Goal: Task Accomplishment & Management: Complete application form

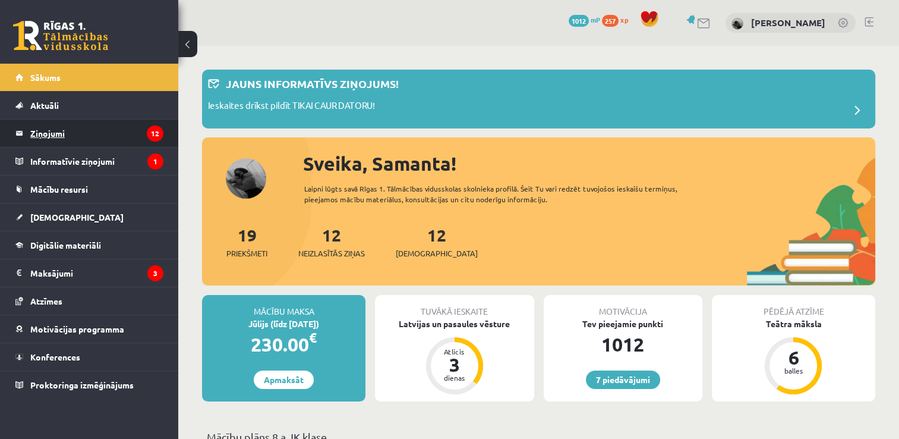
click at [119, 133] on legend "Ziņojumi 12" at bounding box center [96, 132] width 133 height 27
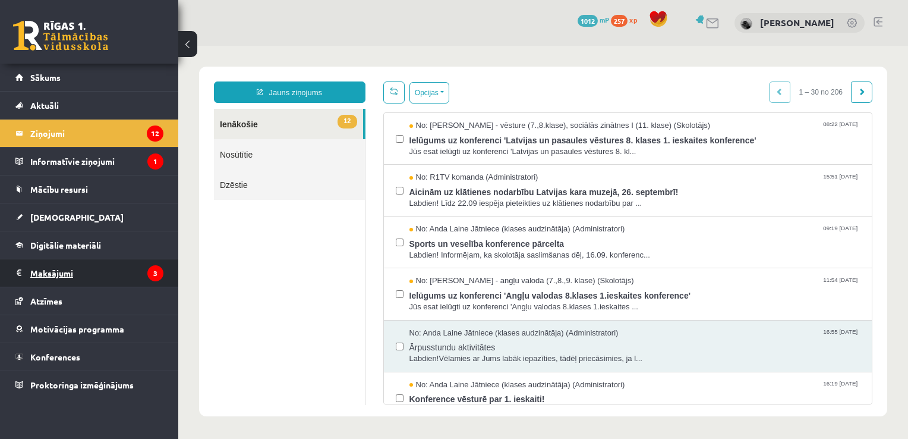
click at [137, 274] on legend "Maksājumi 3" at bounding box center [96, 272] width 133 height 27
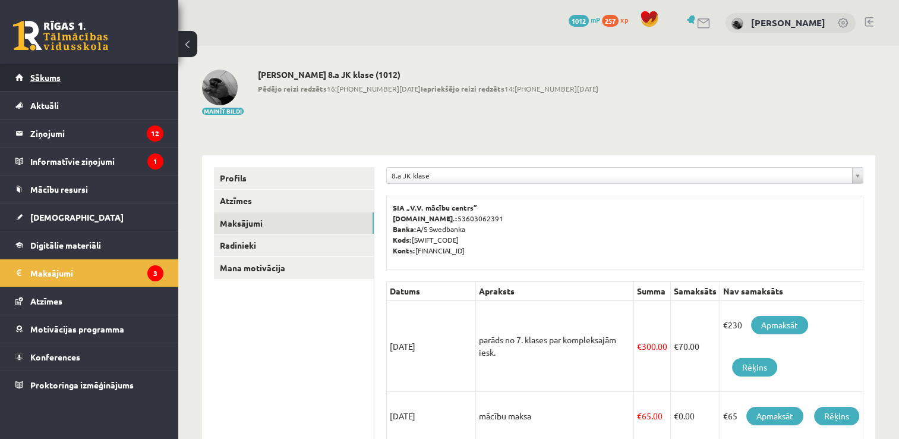
click at [92, 75] on link "Sākums" at bounding box center [89, 77] width 148 height 27
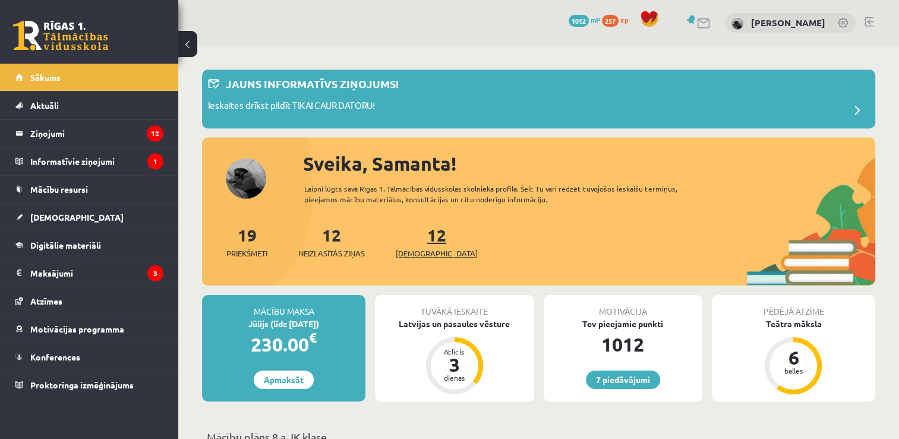
click at [412, 239] on link "12 Ieskaites" at bounding box center [437, 241] width 82 height 35
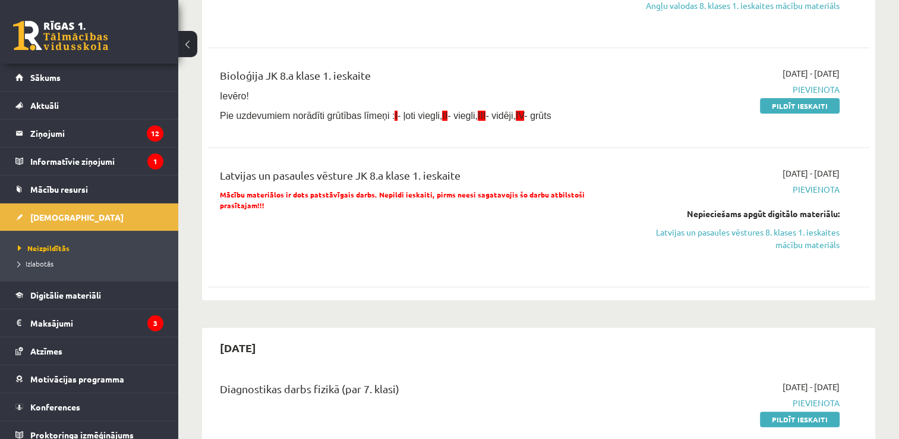
scroll to position [244, 0]
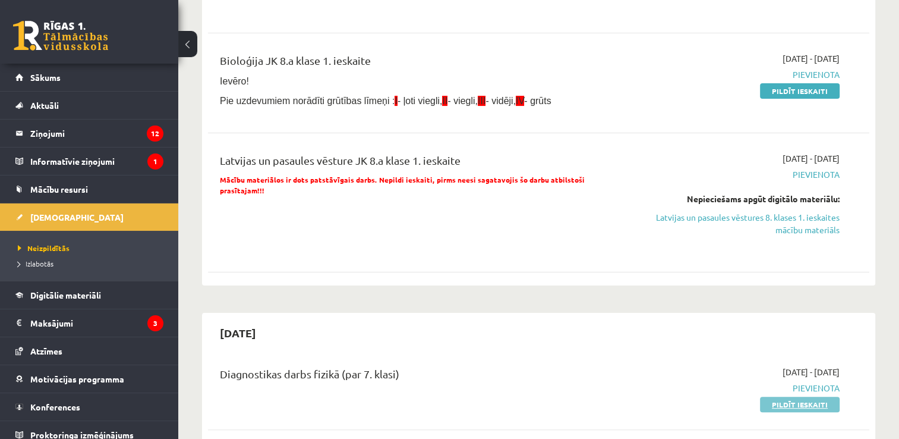
click at [793, 411] on link "Pildīt ieskaiti" at bounding box center [800, 403] width 80 height 15
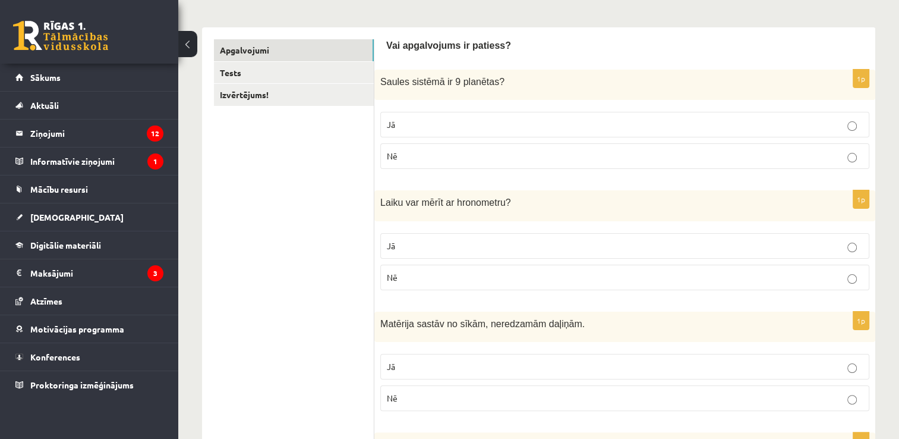
scroll to position [178, 0]
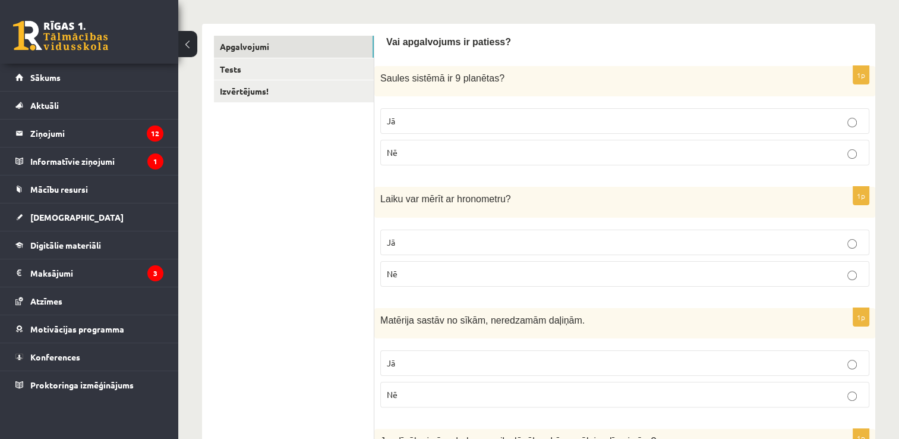
click at [433, 122] on p "Jā" at bounding box center [625, 121] width 476 height 12
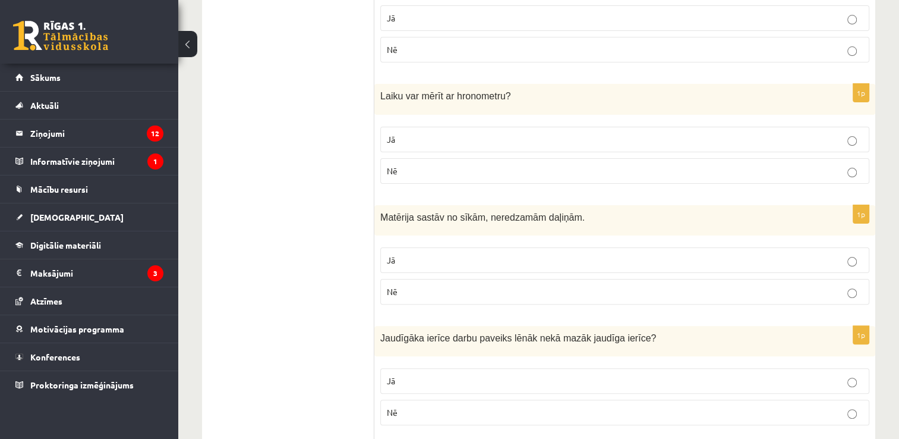
scroll to position [284, 0]
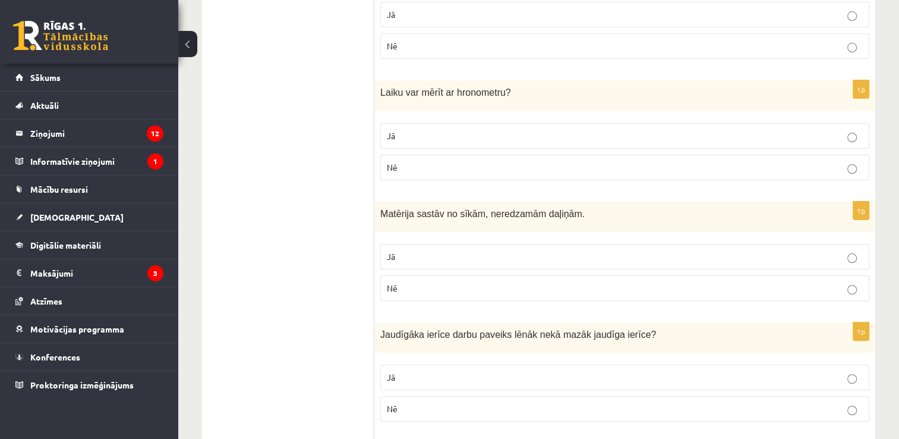
click at [598, 134] on p "Jā" at bounding box center [625, 136] width 476 height 12
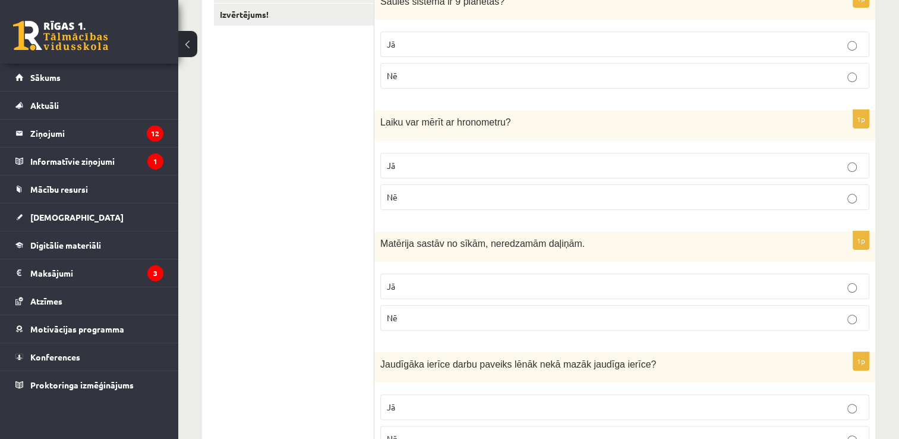
scroll to position [236, 0]
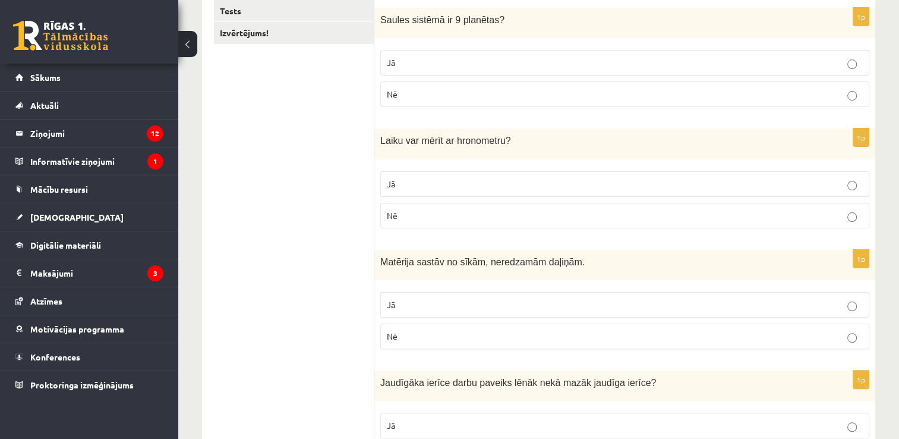
click at [794, 91] on p "Nē" at bounding box center [625, 94] width 476 height 12
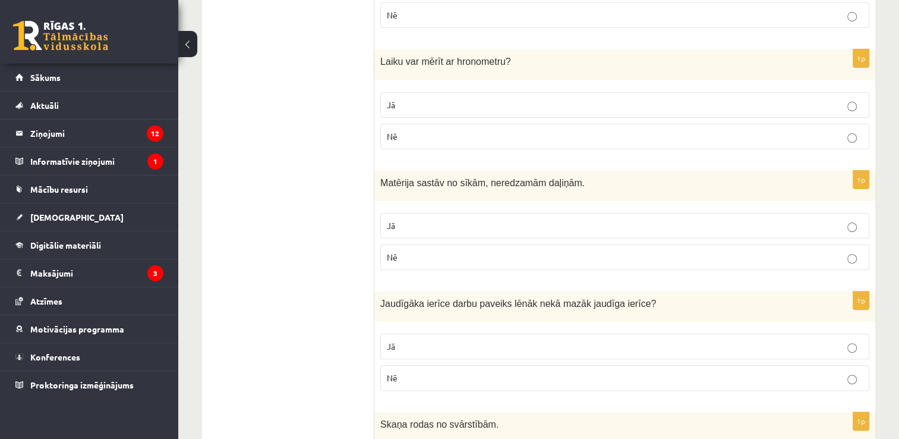
scroll to position [340, 0]
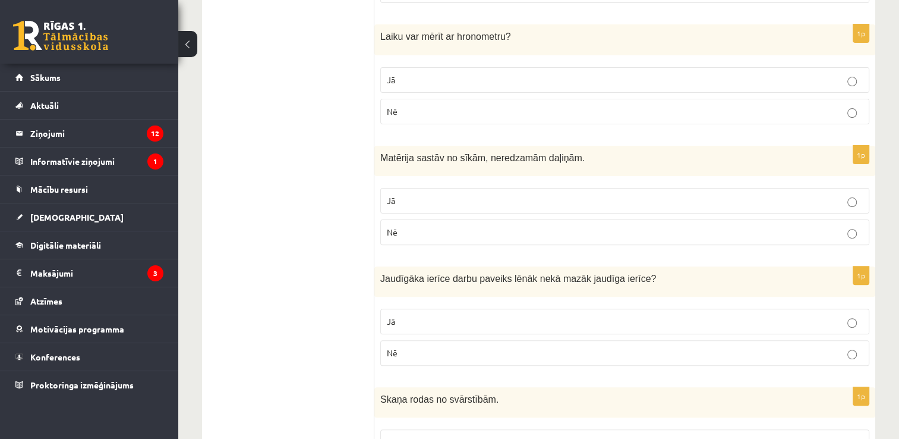
click at [723, 197] on p "Jā" at bounding box center [625, 200] width 476 height 12
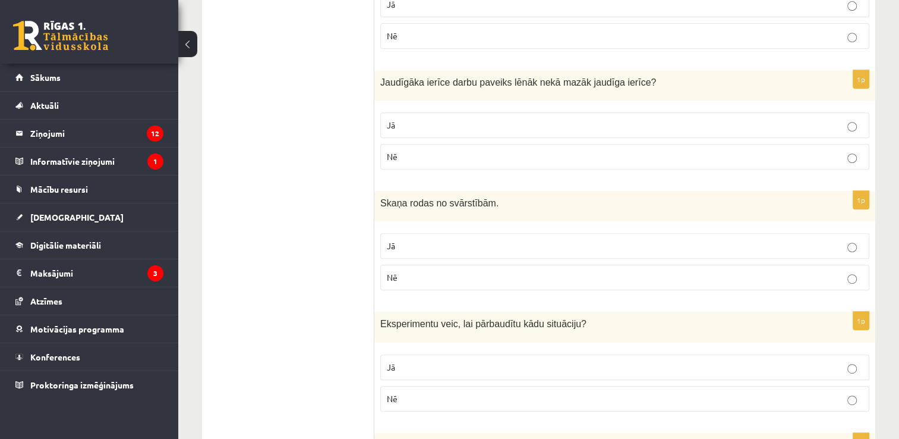
scroll to position [552, 0]
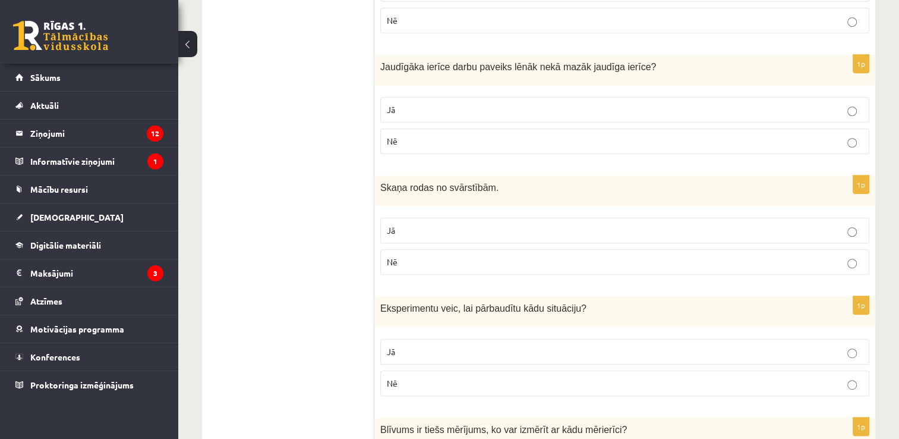
click at [694, 130] on label "Nē" at bounding box center [624, 141] width 489 height 26
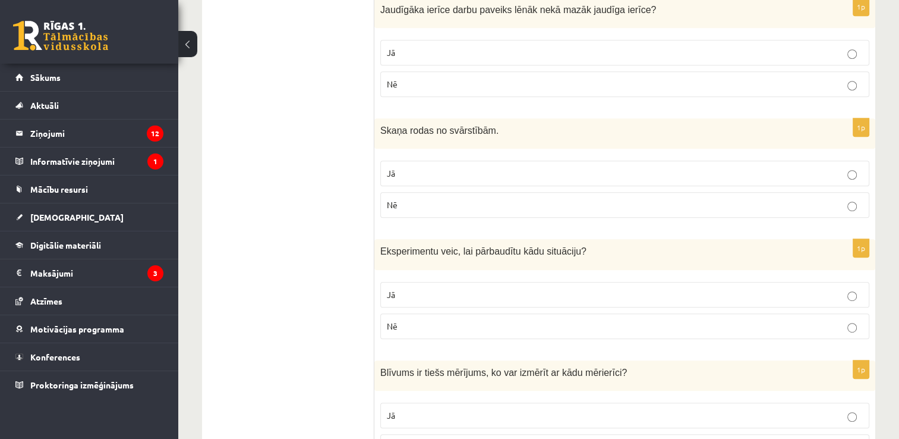
scroll to position [612, 0]
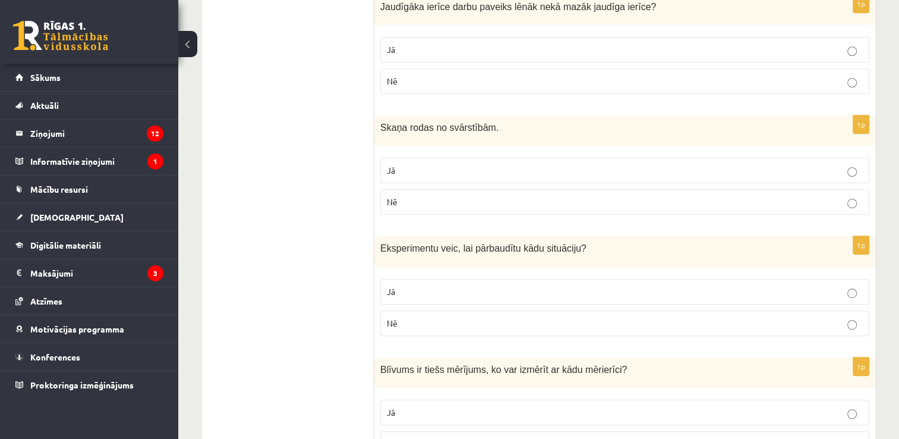
click at [667, 165] on p "Jā" at bounding box center [625, 170] width 476 height 12
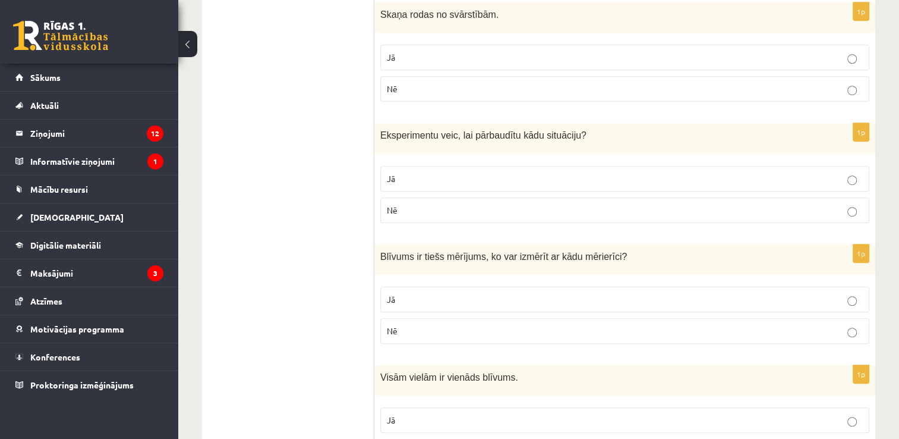
scroll to position [734, 0]
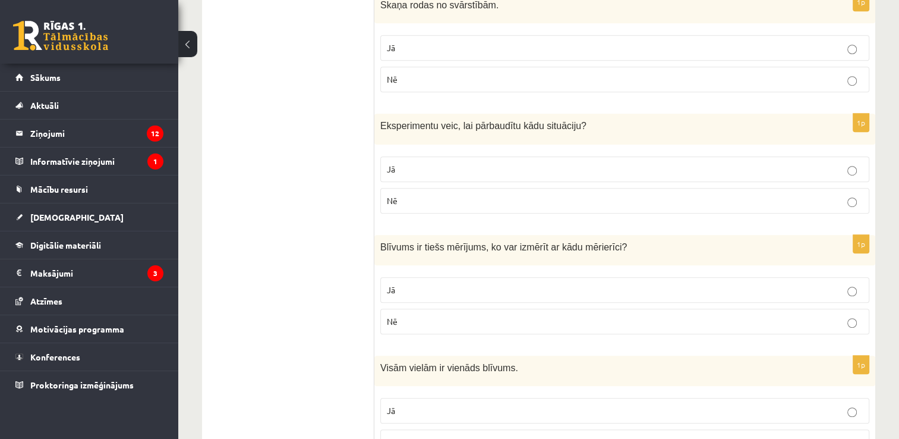
click at [697, 175] on label "Jā" at bounding box center [624, 169] width 489 height 26
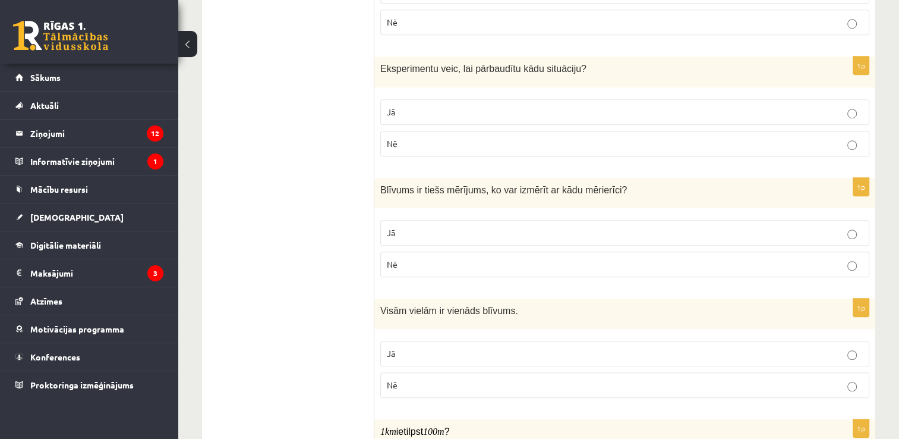
scroll to position [812, 0]
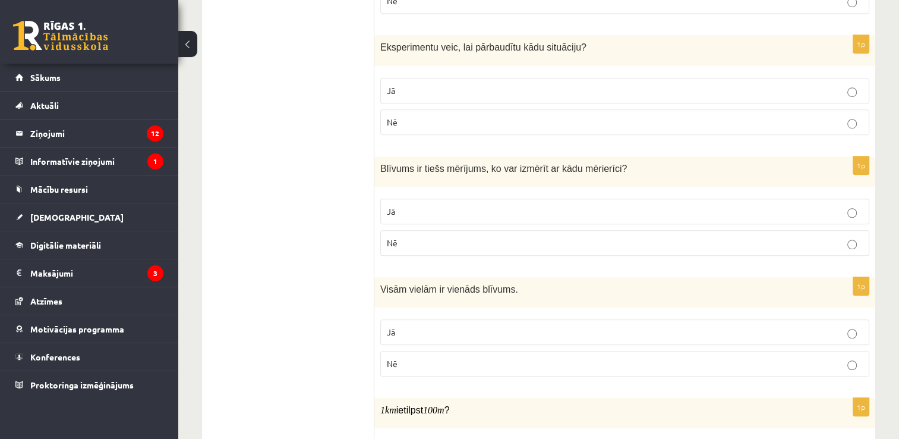
click at [651, 230] on label "Nē" at bounding box center [624, 243] width 489 height 26
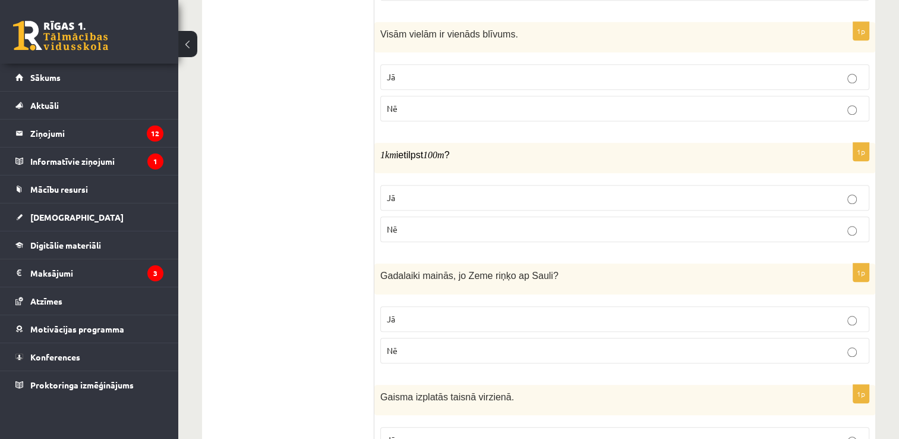
scroll to position [1089, 0]
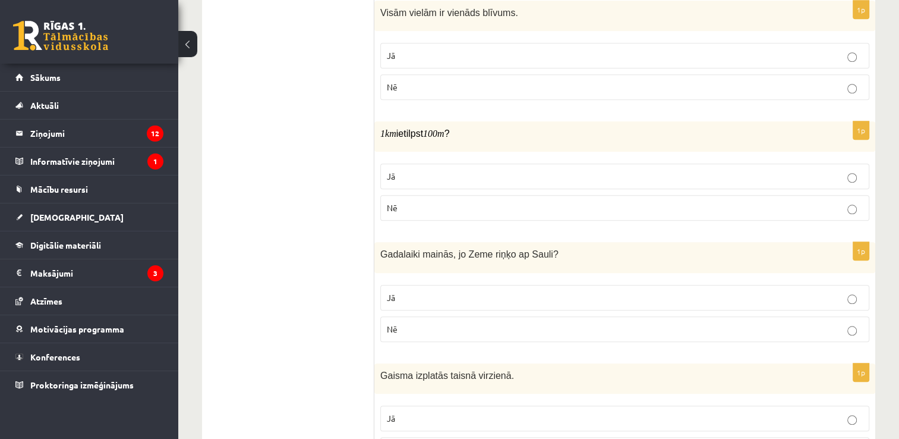
click at [678, 87] on p "Nē" at bounding box center [625, 87] width 476 height 12
click at [471, 208] on p "Nē" at bounding box center [625, 207] width 476 height 12
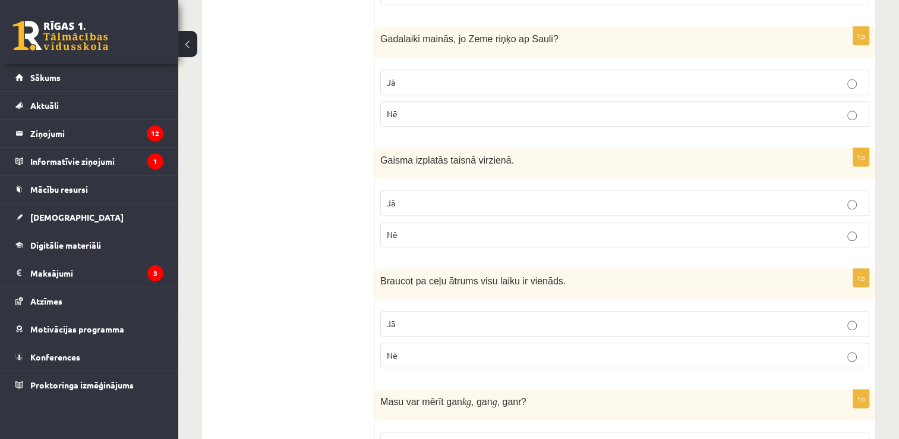
scroll to position [1307, 0]
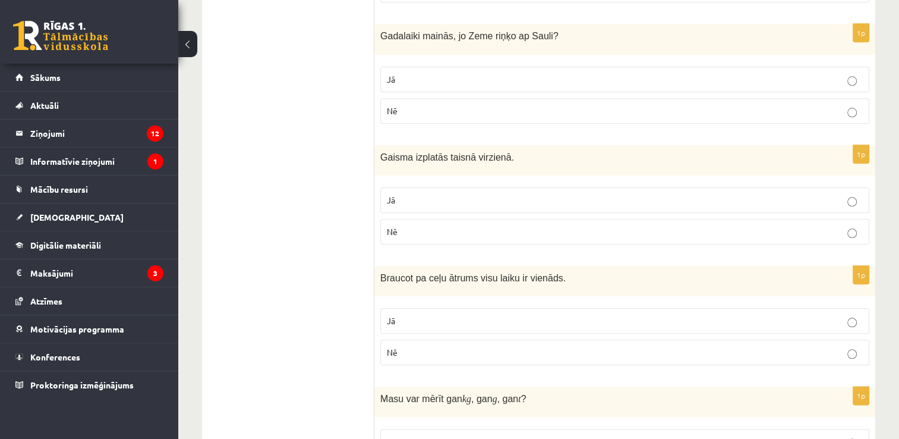
click at [528, 73] on p "Jā" at bounding box center [625, 79] width 476 height 12
click at [496, 201] on label "Jā" at bounding box center [624, 200] width 489 height 26
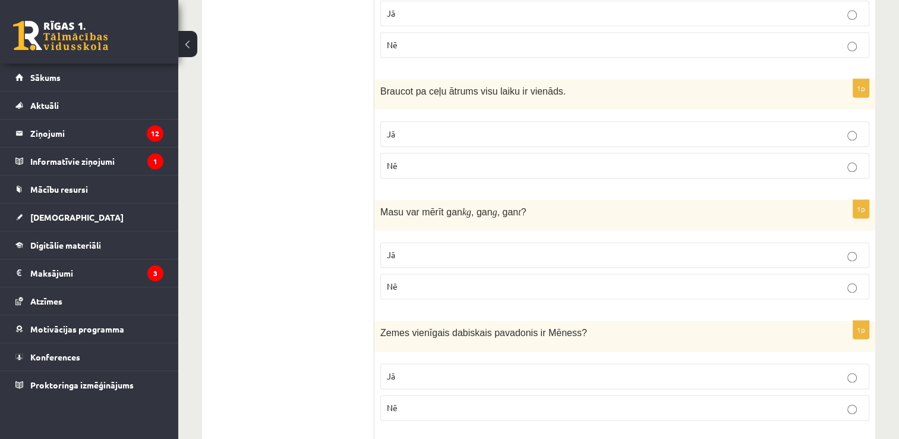
scroll to position [1500, 0]
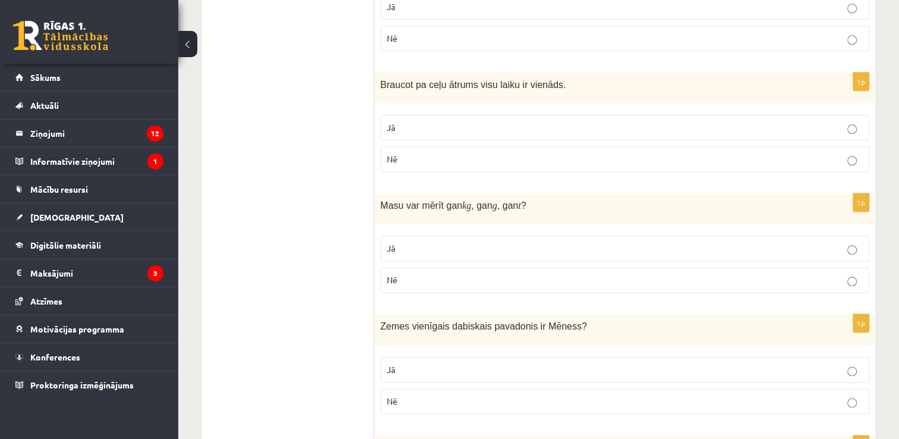
click at [622, 153] on p "Nē" at bounding box center [625, 159] width 476 height 12
click at [574, 242] on p "Jā" at bounding box center [625, 248] width 476 height 12
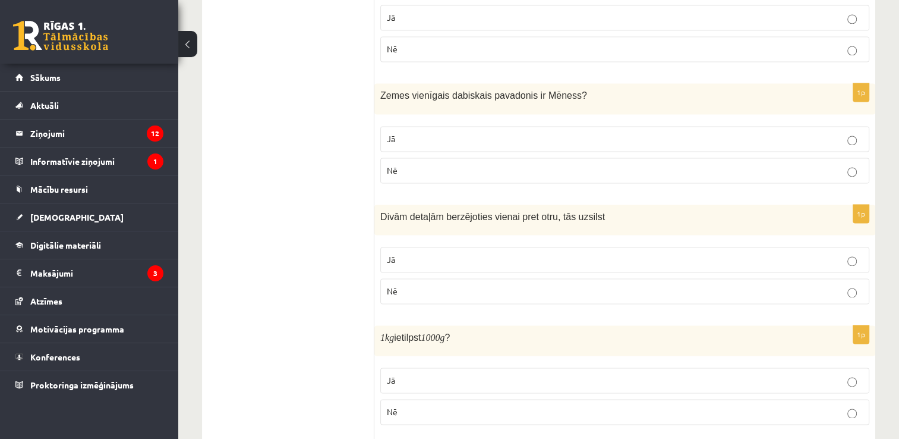
scroll to position [1737, 0]
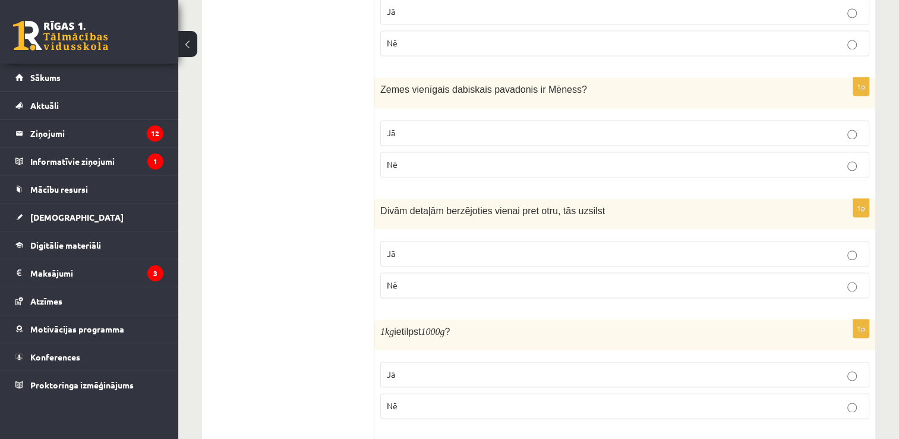
click at [505, 127] on p "Jā" at bounding box center [625, 133] width 476 height 12
click at [509, 247] on p "Jā" at bounding box center [625, 253] width 476 height 12
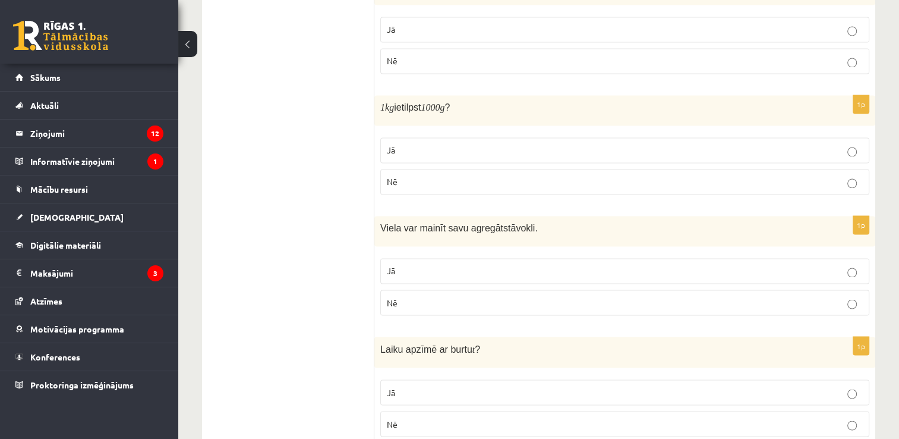
scroll to position [1964, 0]
click at [658, 147] on label "Jā" at bounding box center [624, 147] width 489 height 26
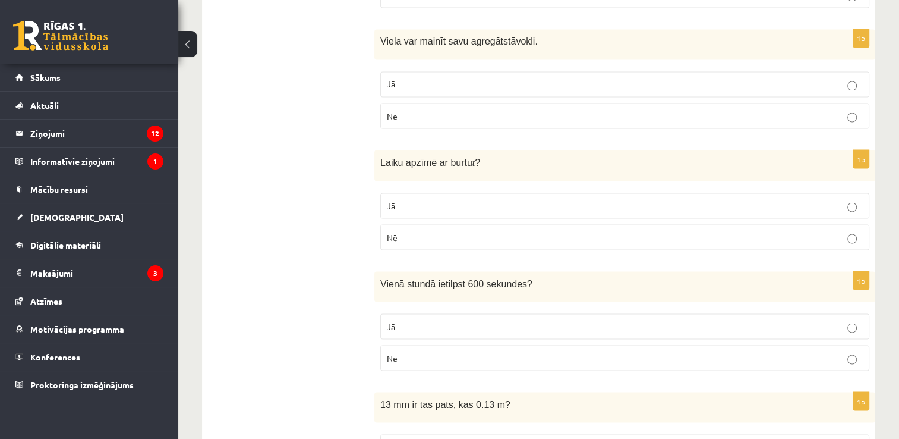
scroll to position [2160, 0]
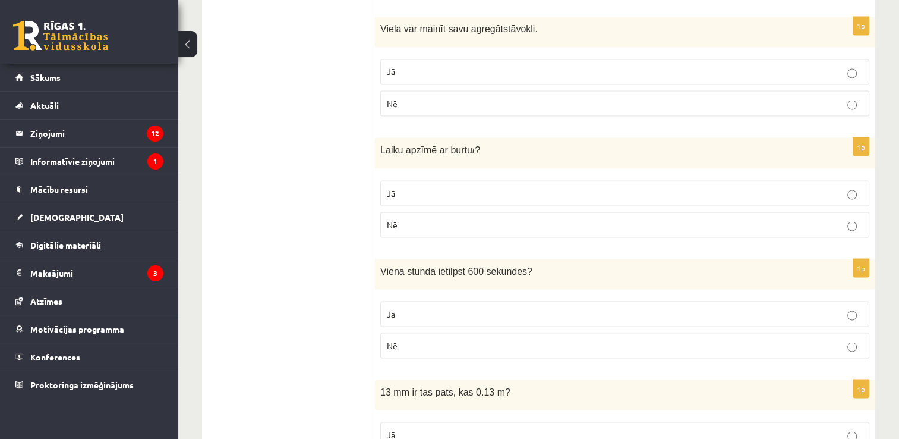
click at [650, 65] on p "Jā" at bounding box center [625, 71] width 476 height 12
click at [587, 180] on label "Jā" at bounding box center [624, 193] width 489 height 26
click at [419, 339] on p "Nē" at bounding box center [625, 345] width 476 height 12
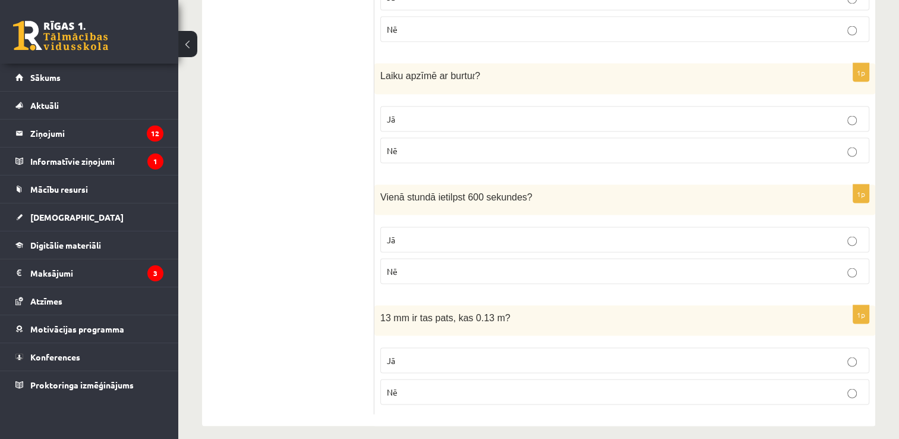
click at [661, 385] on p "Nē" at bounding box center [625, 391] width 476 height 12
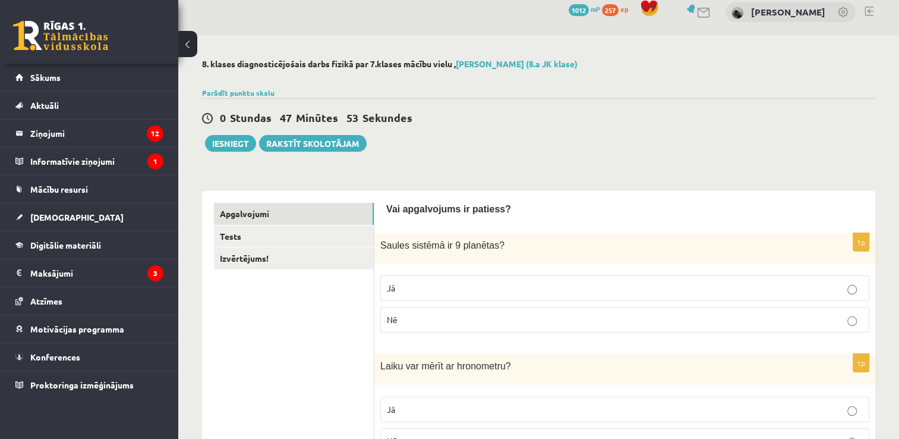
scroll to position [0, 0]
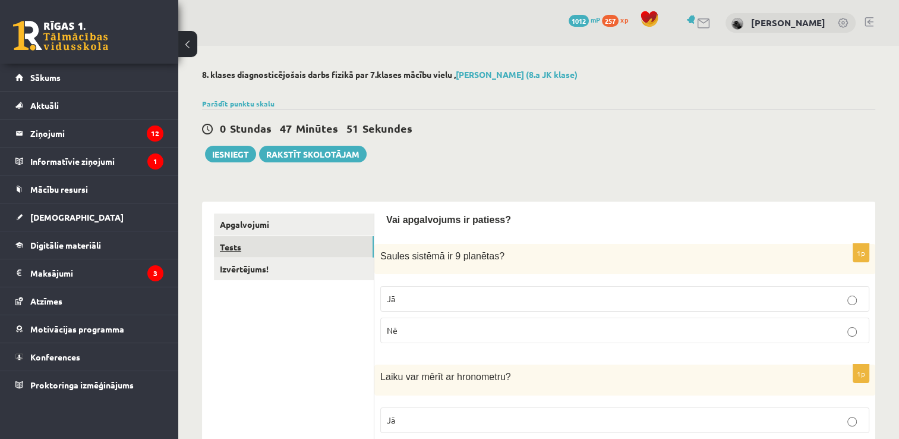
click at [336, 248] on link "Tests" at bounding box center [294, 247] width 160 height 22
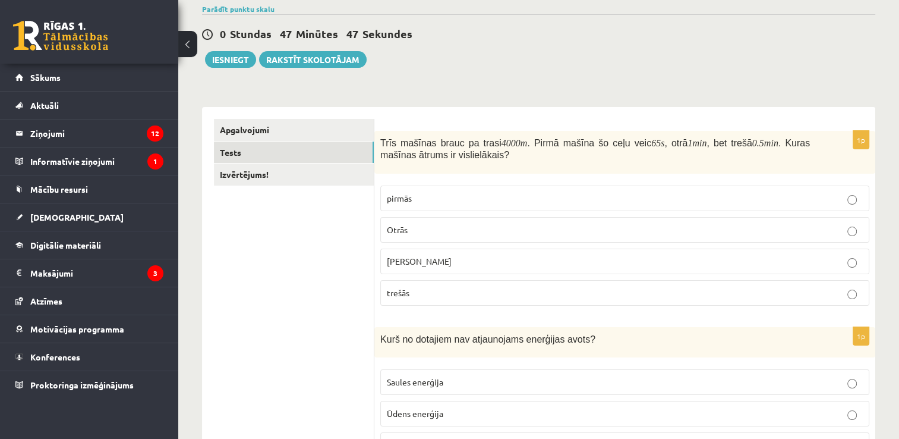
scroll to position [99, 0]
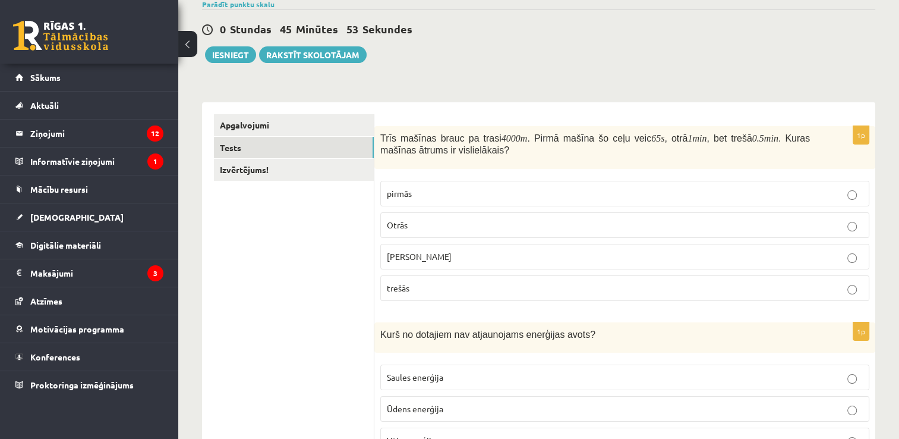
click at [493, 285] on p "trešās" at bounding box center [625, 288] width 476 height 12
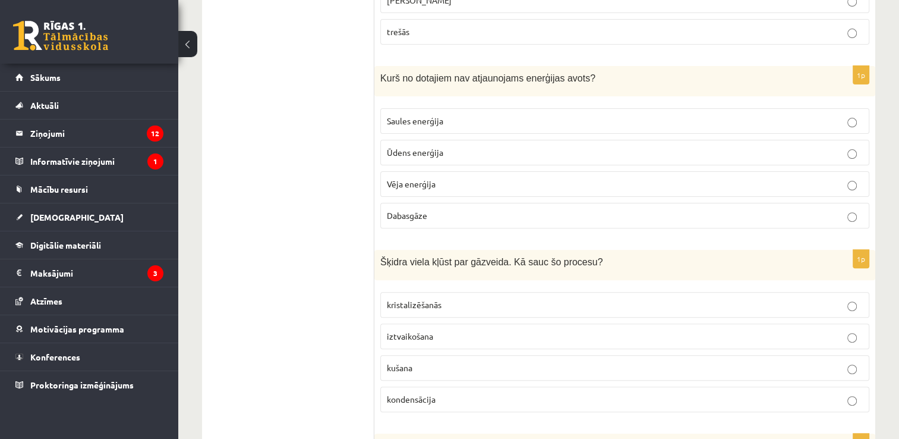
scroll to position [363, 0]
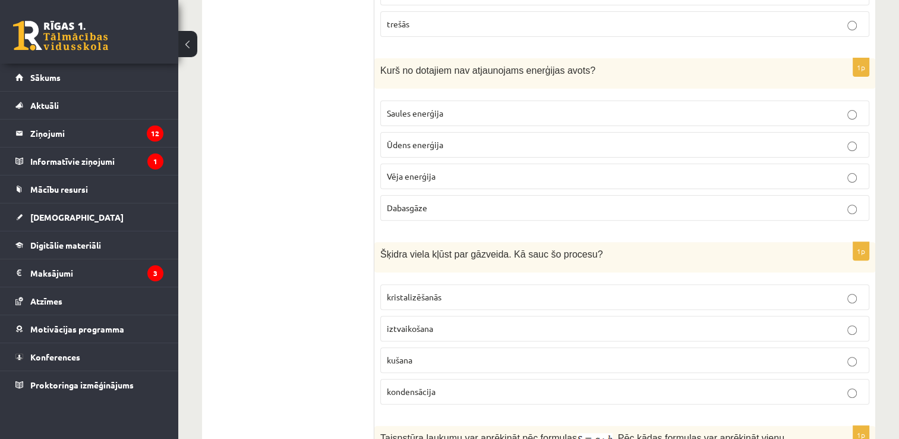
click at [668, 201] on p "Dabasgāze" at bounding box center [625, 207] width 476 height 12
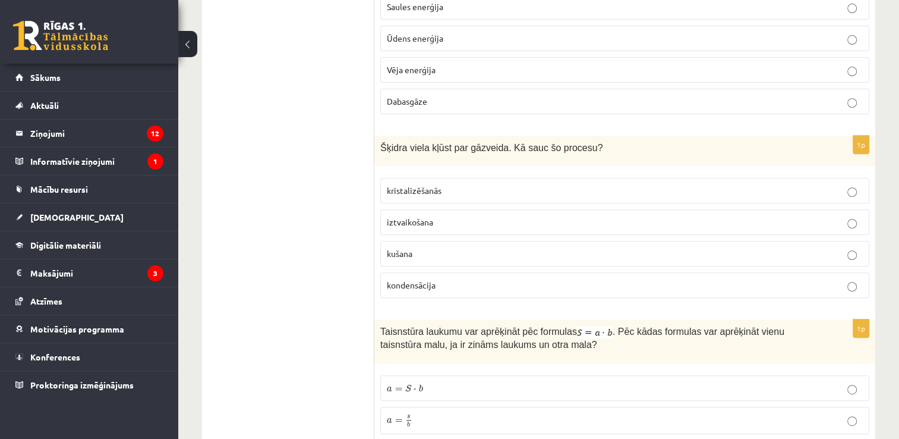
scroll to position [480, 0]
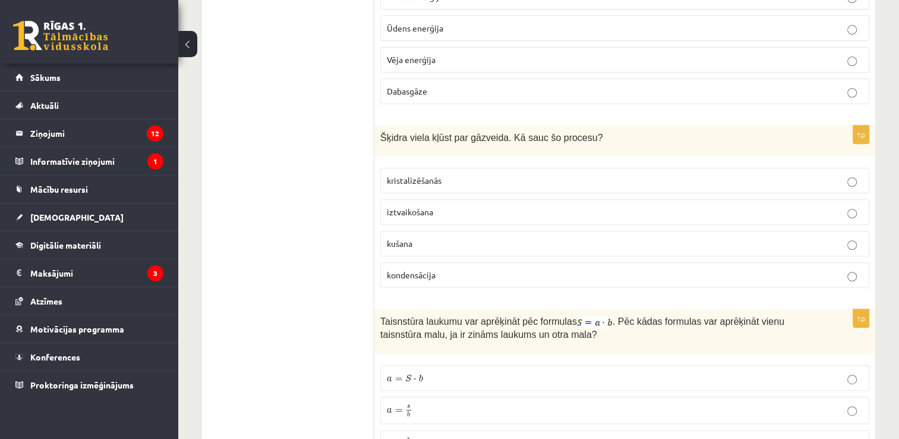
click at [650, 208] on p "iztvaikošana" at bounding box center [625, 212] width 476 height 12
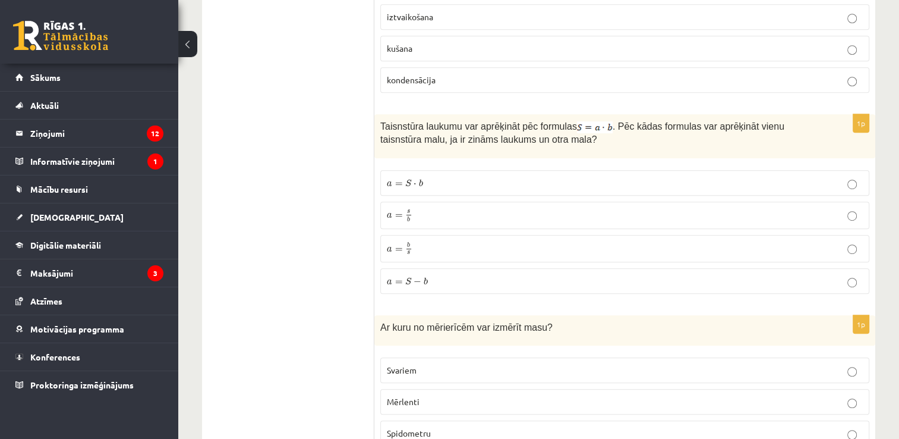
scroll to position [678, 0]
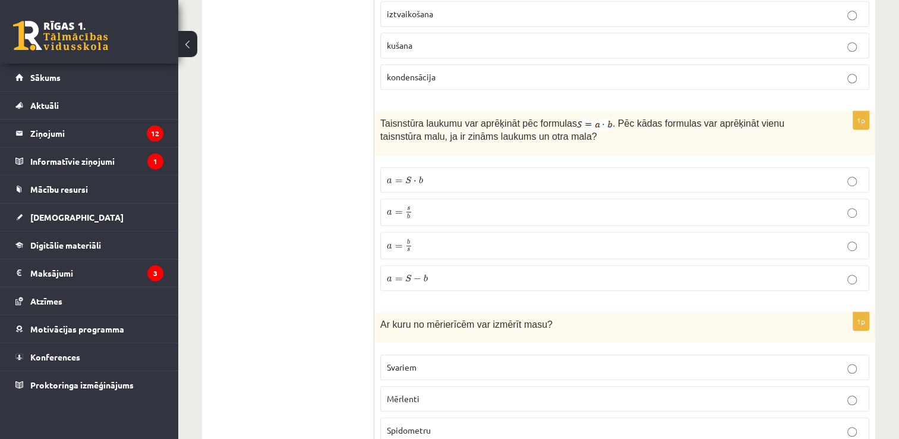
click at [436, 277] on p "a = S − b a = S − b" at bounding box center [625, 278] width 476 height 12
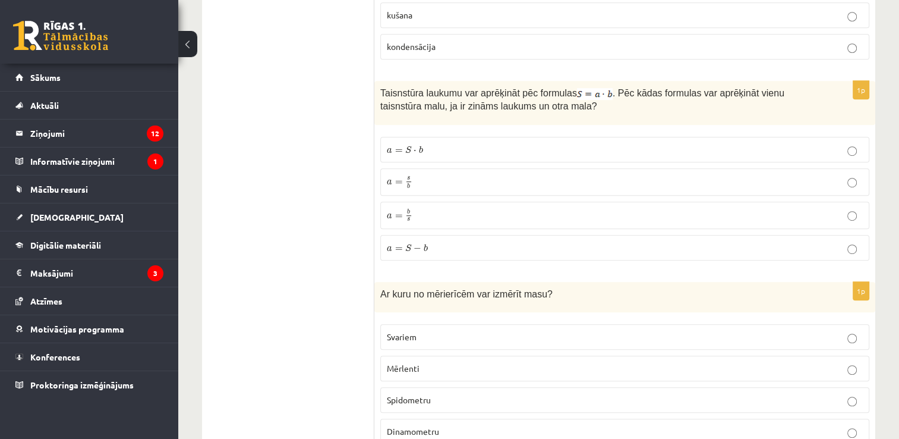
scroll to position [718, 0]
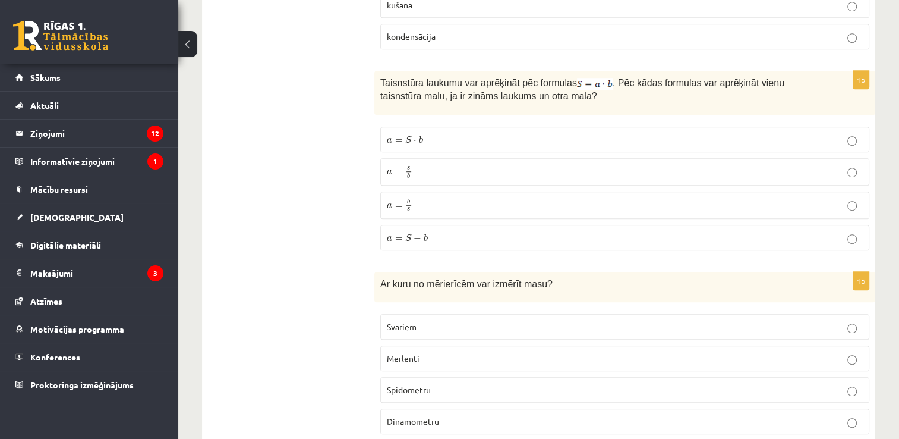
click at [570, 168] on p "a = s b a = s b" at bounding box center [625, 172] width 476 height 15
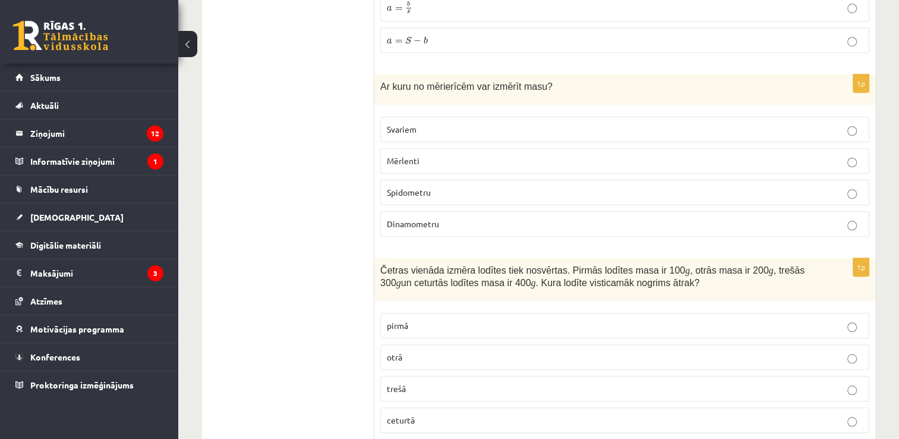
scroll to position [920, 0]
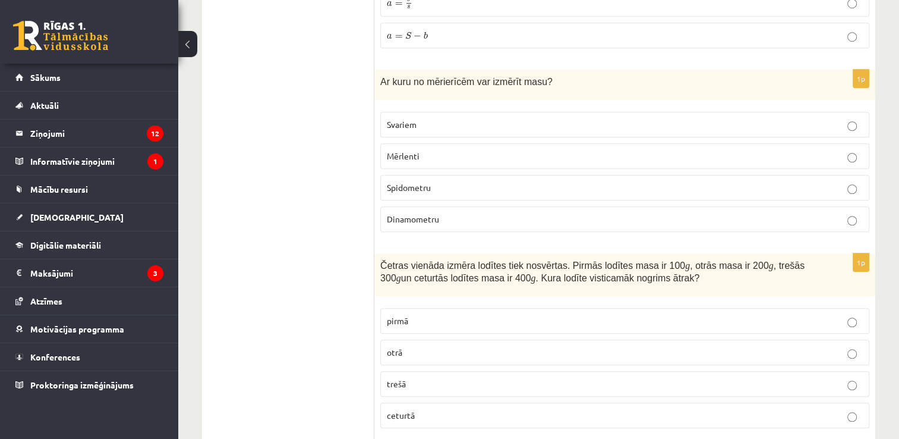
click at [681, 112] on label "Svariem" at bounding box center [624, 125] width 489 height 26
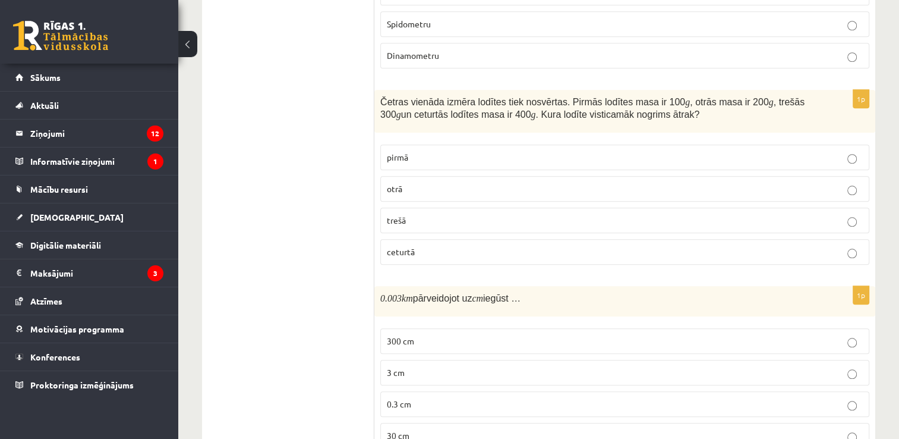
scroll to position [1086, 0]
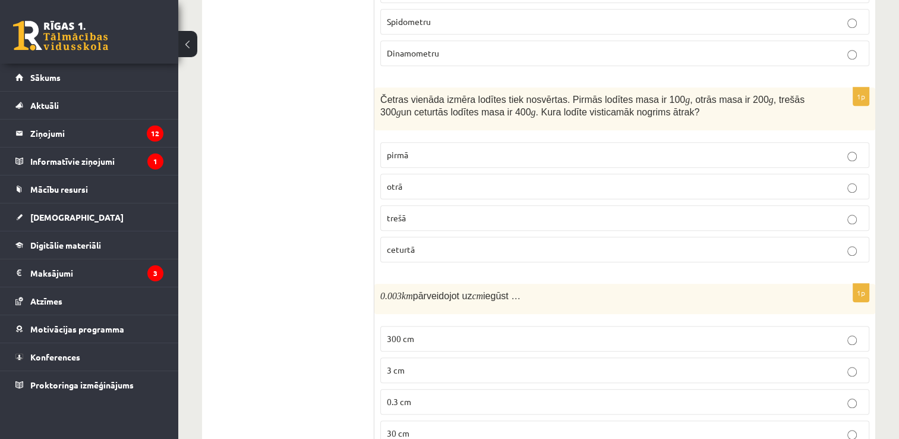
click at [425, 251] on label "ceturtā" at bounding box center [624, 250] width 489 height 26
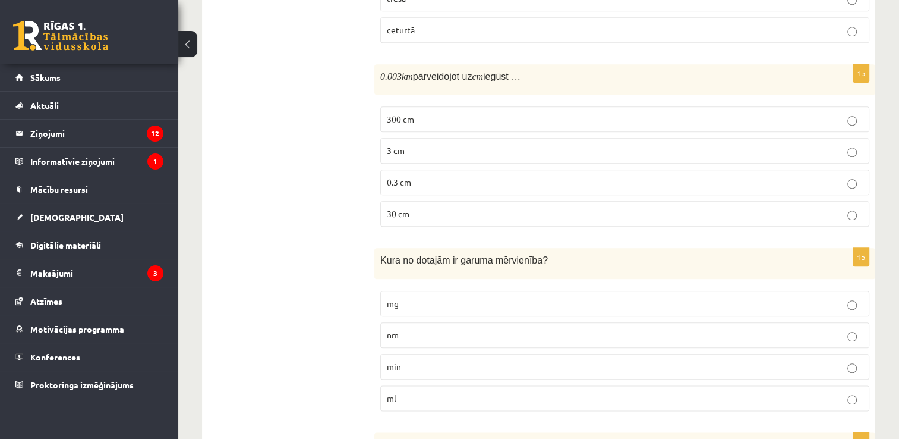
scroll to position [1310, 0]
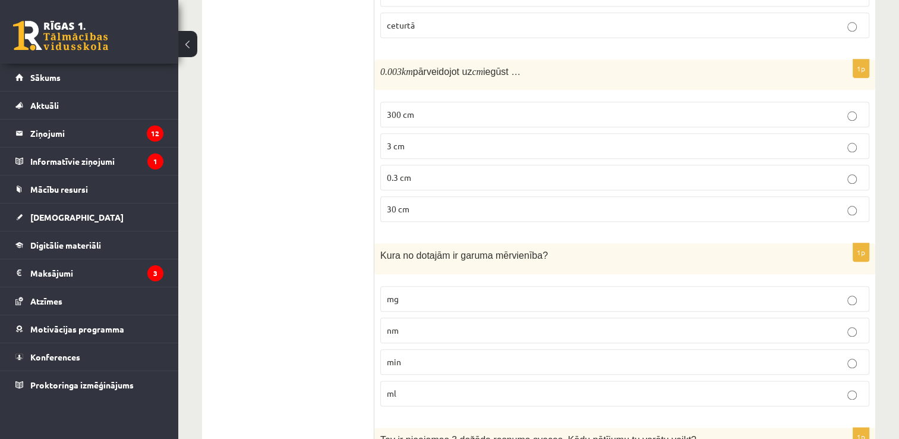
click at [560, 102] on label "300 cm" at bounding box center [624, 115] width 489 height 26
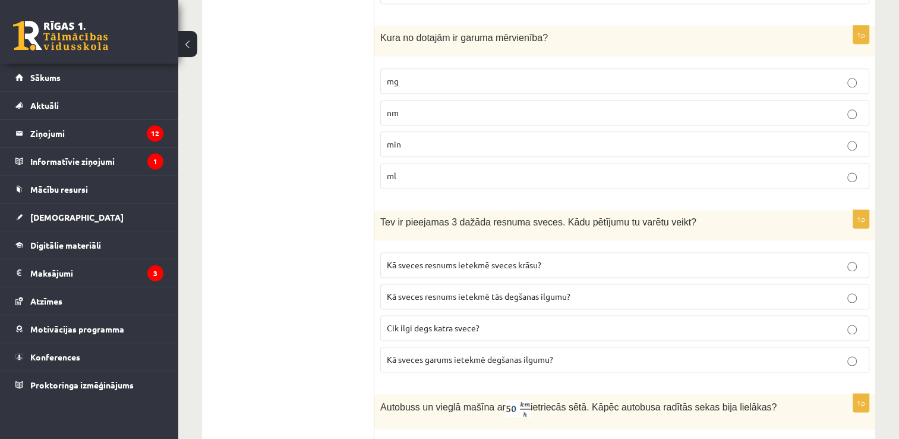
scroll to position [1530, 0]
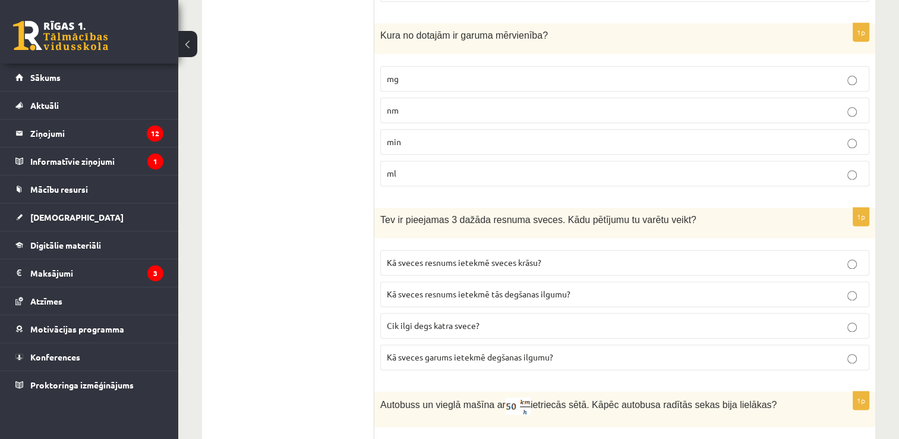
click at [557, 107] on p "nm" at bounding box center [625, 110] width 476 height 12
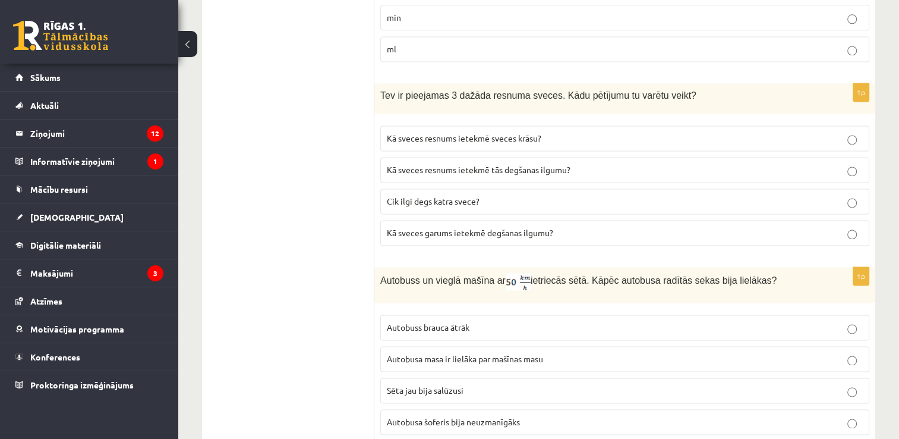
scroll to position [1683, 0]
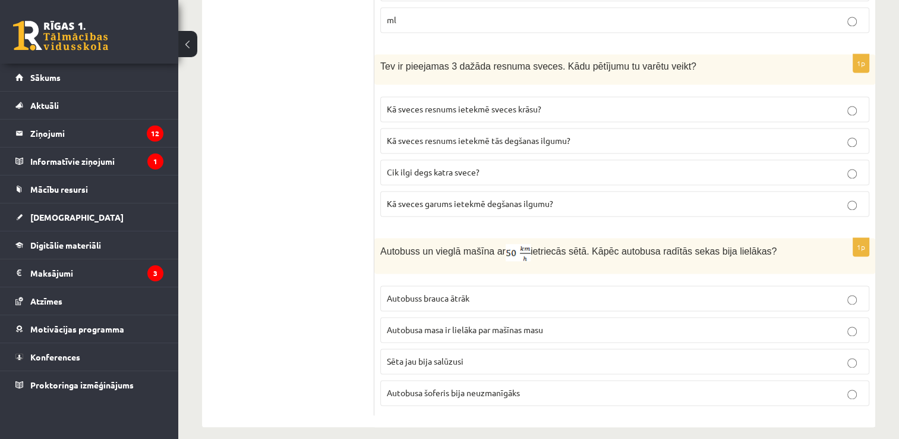
click at [552, 198] on span "Kā sveces garums ietekmē degšanas ilgumu?" at bounding box center [470, 203] width 166 height 11
click at [481, 323] on p "Autobusa masa ir lielāka par mašīnas masu" at bounding box center [625, 329] width 476 height 12
click at [519, 292] on p "Autobuss brauca ātrāk" at bounding box center [625, 298] width 476 height 12
click at [482, 387] on span "Autobusa šoferis bija neuzmanīgāks" at bounding box center [453, 392] width 133 height 11
click at [752, 323] on p "Autobusa masa ir lielāka par mašīnas masu" at bounding box center [625, 329] width 476 height 12
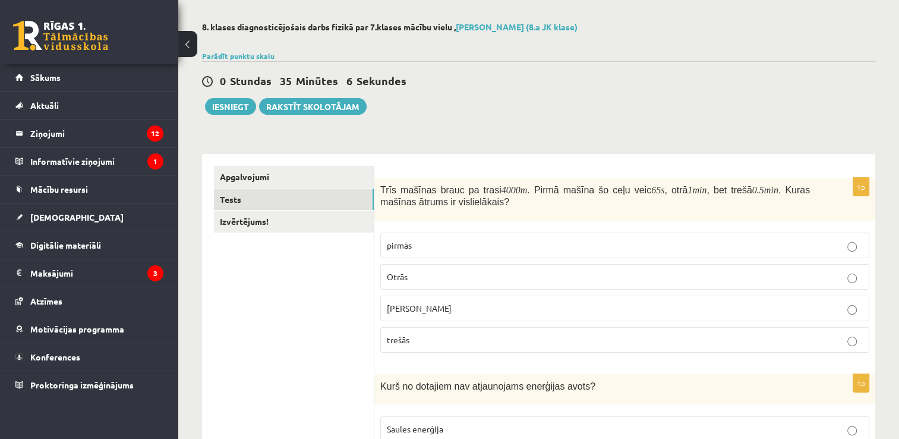
scroll to position [28, 0]
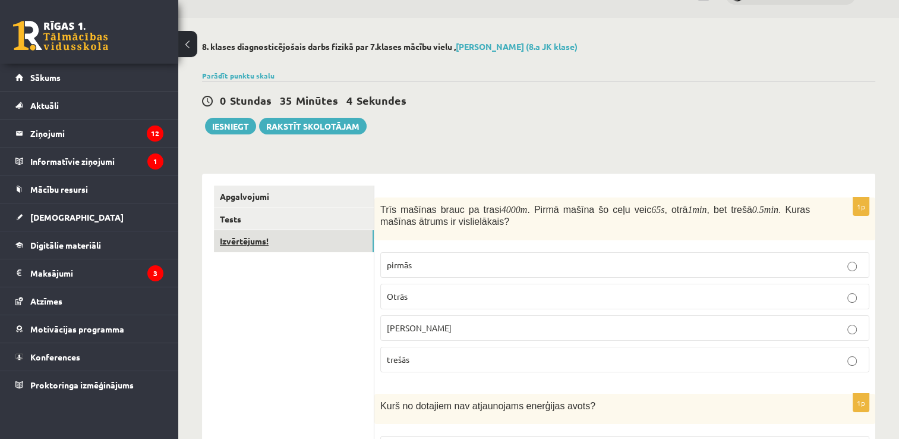
click at [253, 241] on link "Izvērtējums!" at bounding box center [294, 241] width 160 height 22
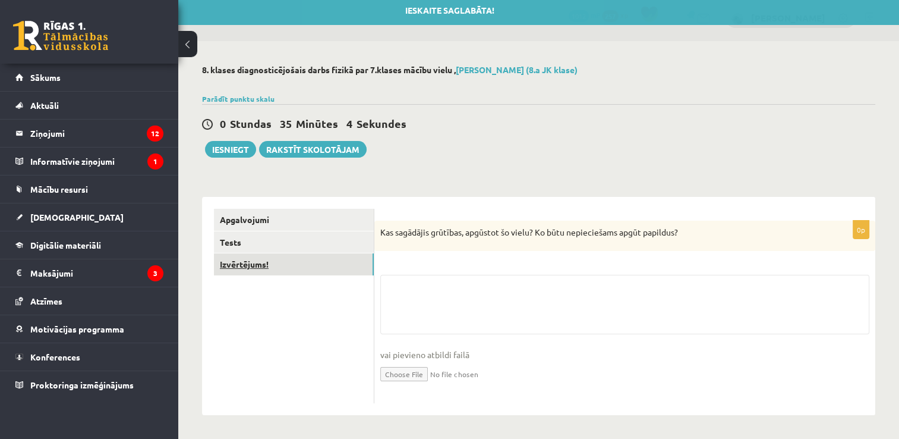
scroll to position [5, 0]
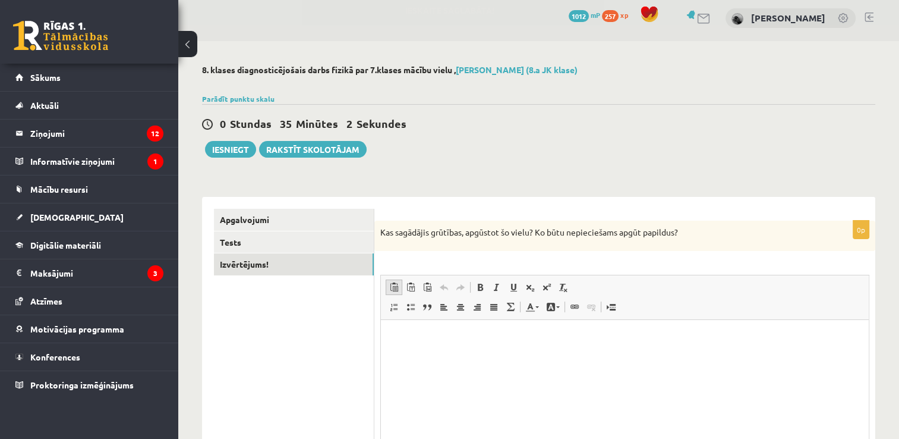
click at [401, 286] on link "Ielīmēt Klaviatūras saīsne vadīšanas taustiņš+V" at bounding box center [394, 286] width 17 height 15
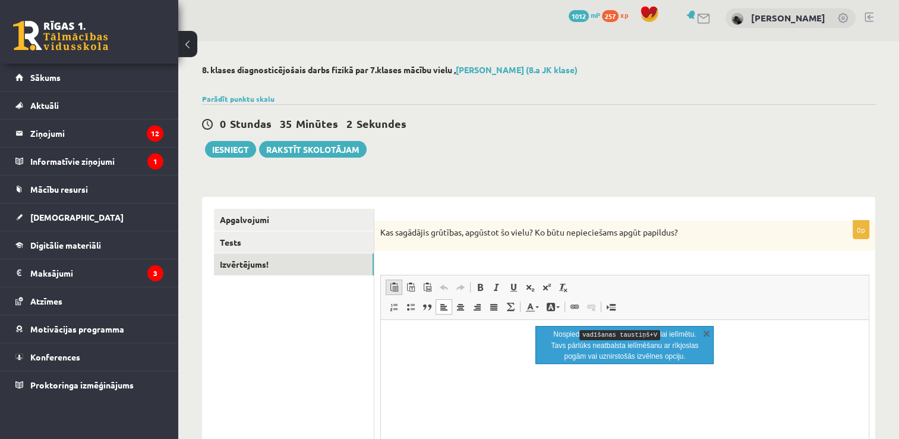
scroll to position [0, 0]
click at [401, 286] on link "Ielīmēt Klaviatūras saīsne vadīšanas taustiņš+V" at bounding box center [394, 286] width 17 height 15
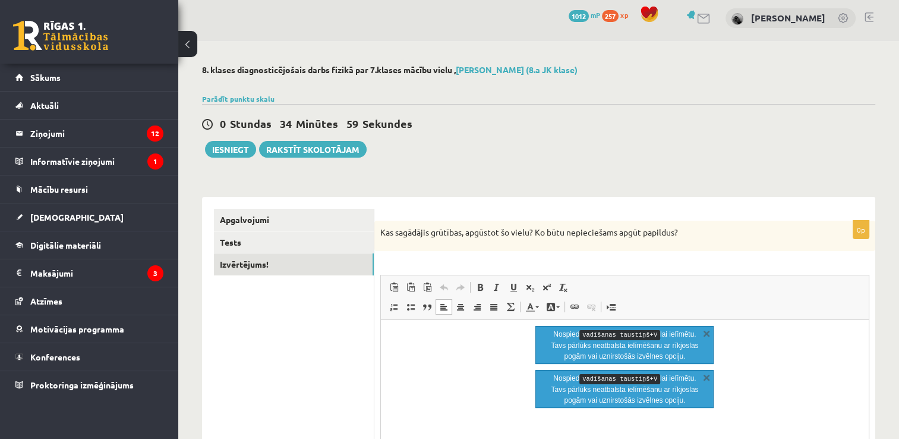
click at [402, 332] on p "Bagātinātā teksta redaktors, wiswyg-editor-user-answer-47433901574760" at bounding box center [625, 338] width 464 height 12
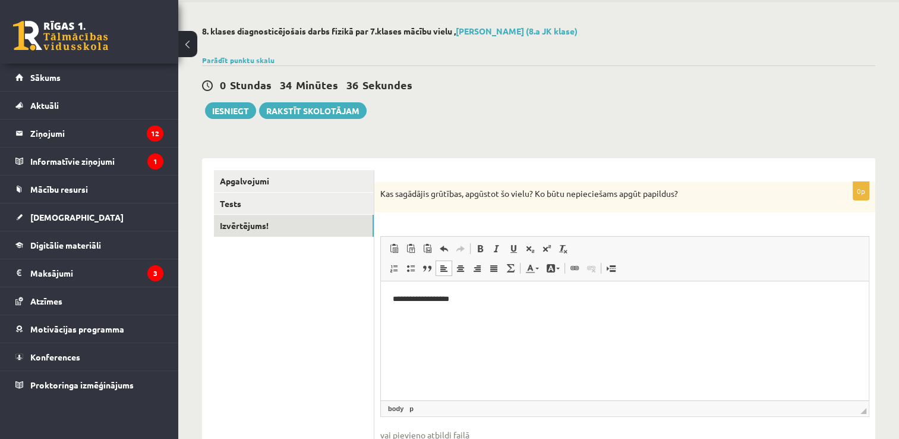
scroll to position [29, 0]
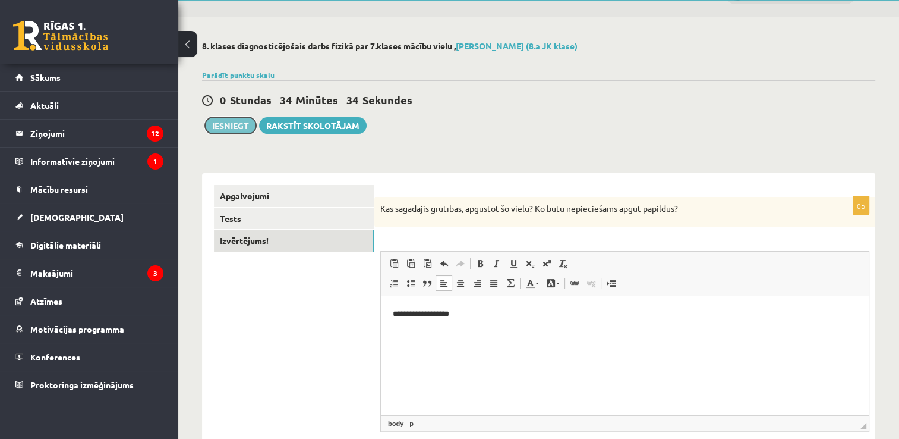
click at [221, 129] on button "Iesniegt" at bounding box center [230, 125] width 51 height 17
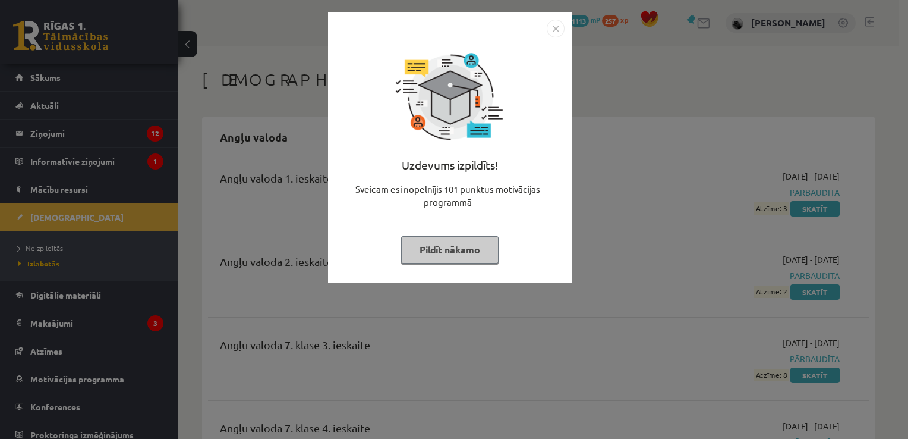
click at [442, 252] on button "Pildīt nākamo" at bounding box center [449, 249] width 97 height 27
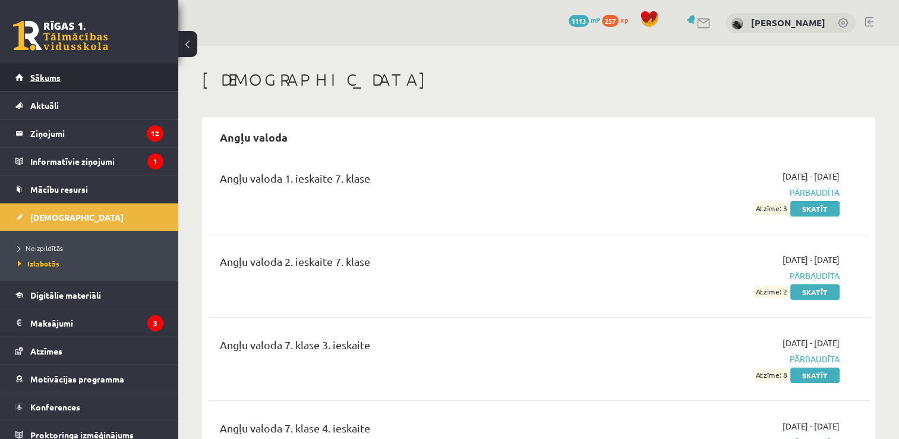
click at [87, 77] on link "Sākums" at bounding box center [89, 77] width 148 height 27
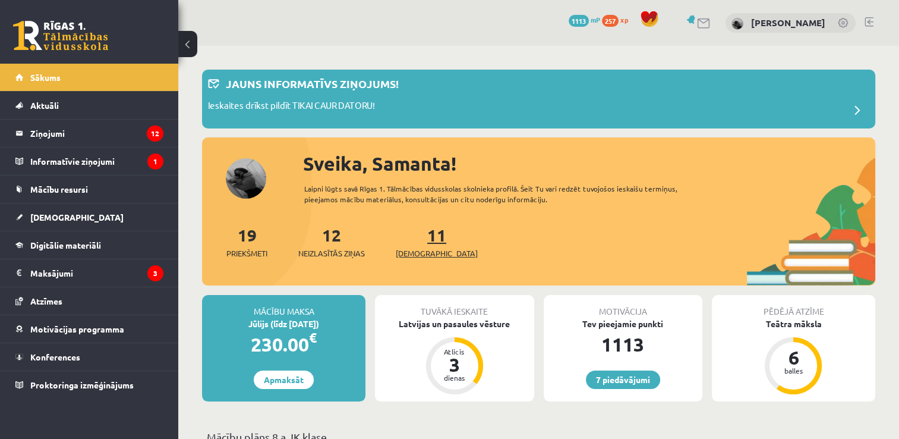
click at [417, 237] on link "11 Ieskaites" at bounding box center [437, 241] width 82 height 35
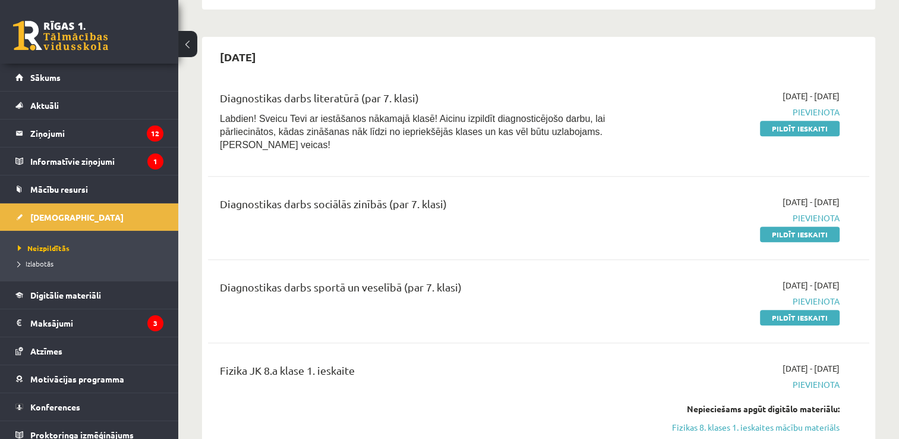
scroll to position [505, 0]
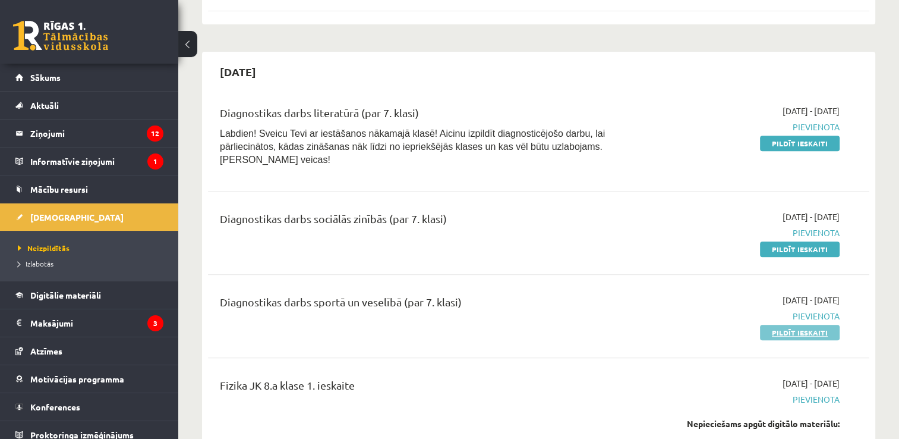
click at [806, 328] on link "Pildīt ieskaiti" at bounding box center [800, 332] width 80 height 15
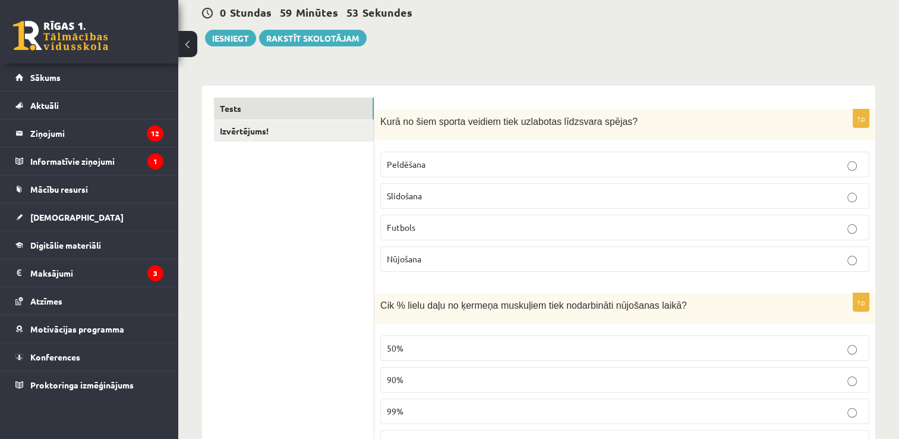
scroll to position [122, 0]
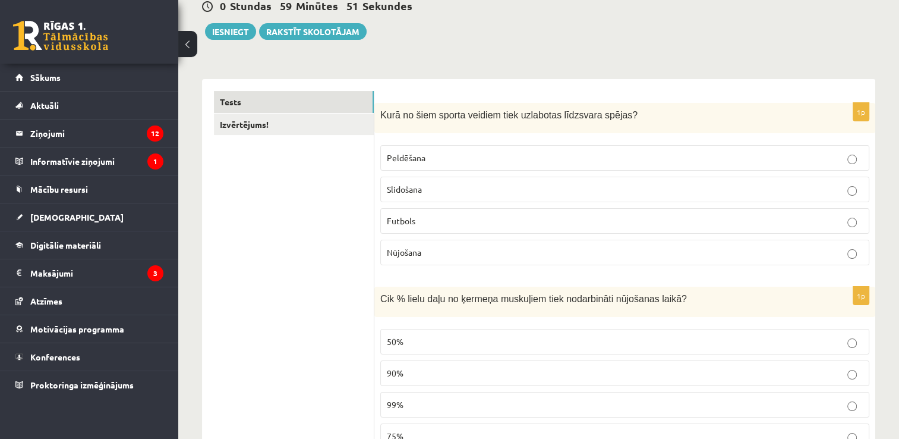
click at [580, 160] on p "Peldēšana" at bounding box center [625, 158] width 476 height 12
click at [575, 193] on p "Slidošana" at bounding box center [625, 189] width 476 height 12
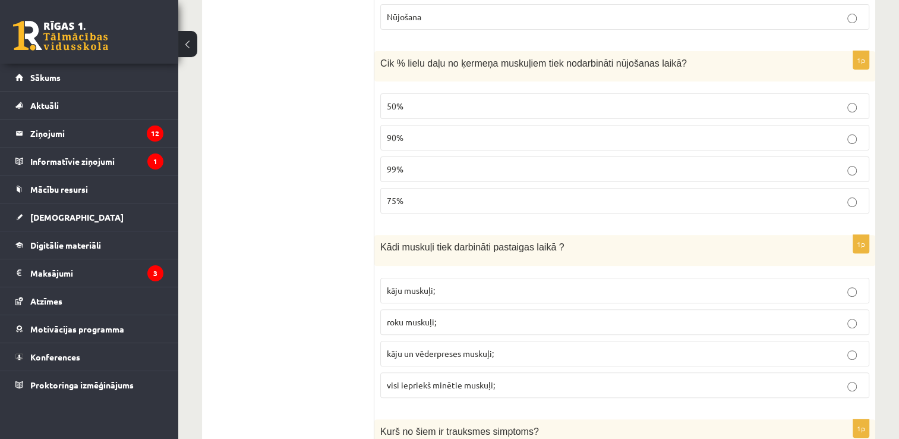
scroll to position [364, 0]
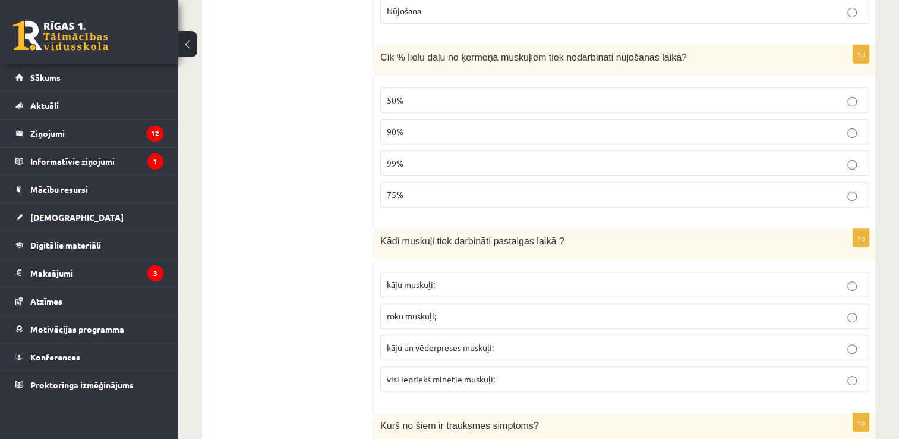
click at [413, 128] on p "90%" at bounding box center [625, 131] width 476 height 12
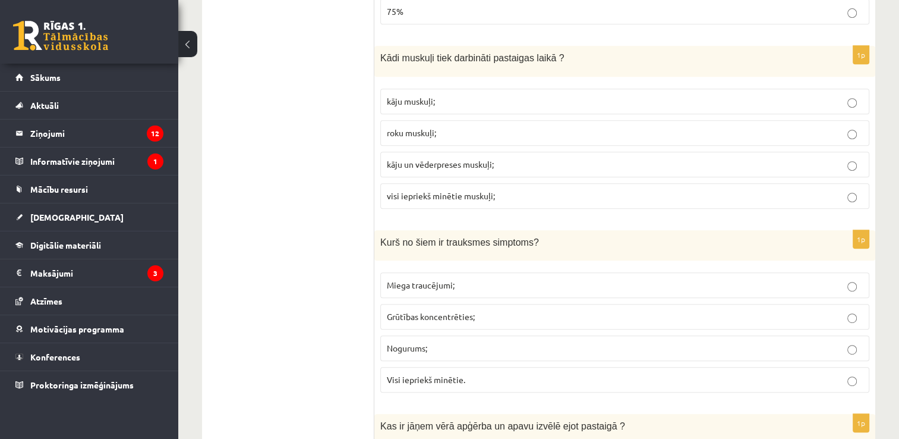
scroll to position [560, 0]
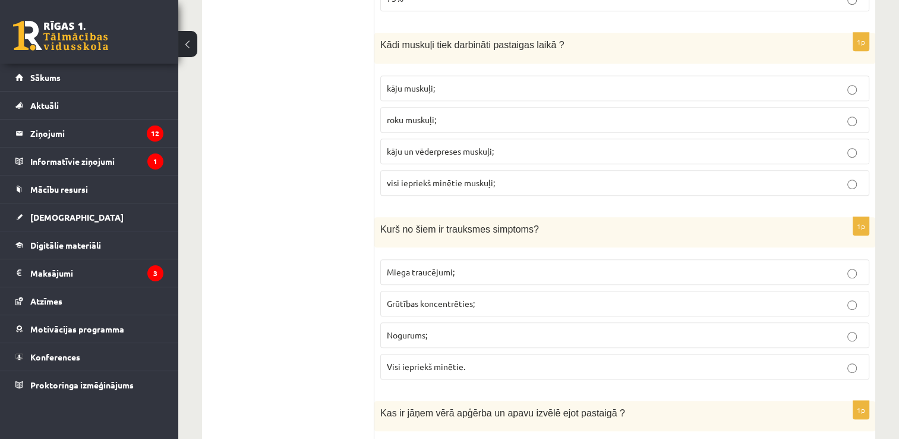
click at [519, 77] on label "kāju muskuļi;" at bounding box center [624, 88] width 489 height 26
click at [507, 191] on label "visi iepriekš minētie muskuļi;" at bounding box center [624, 183] width 489 height 26
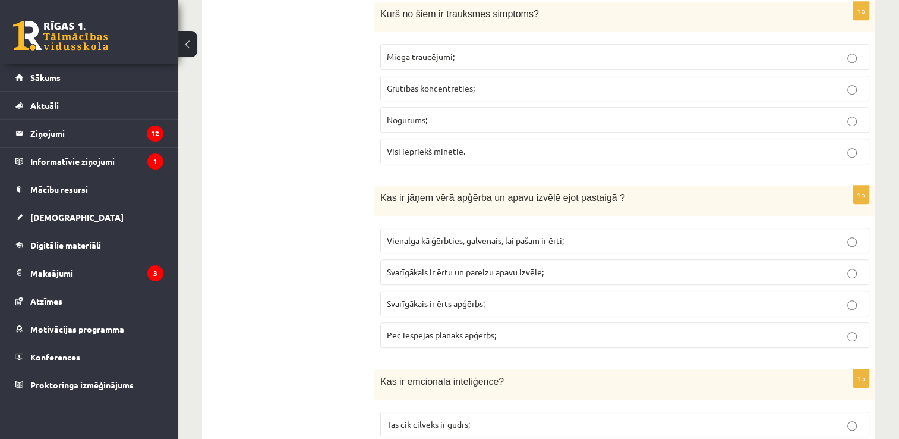
scroll to position [782, 0]
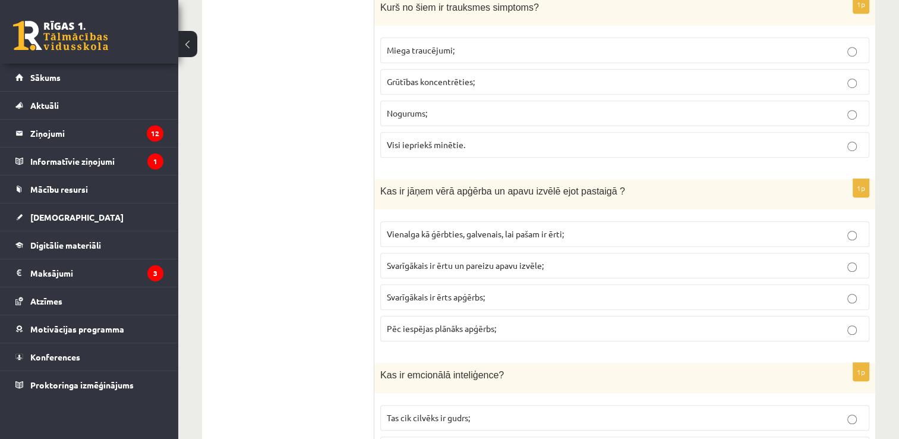
click at [449, 140] on span "Visi iepriekš minētie." at bounding box center [426, 144] width 78 height 11
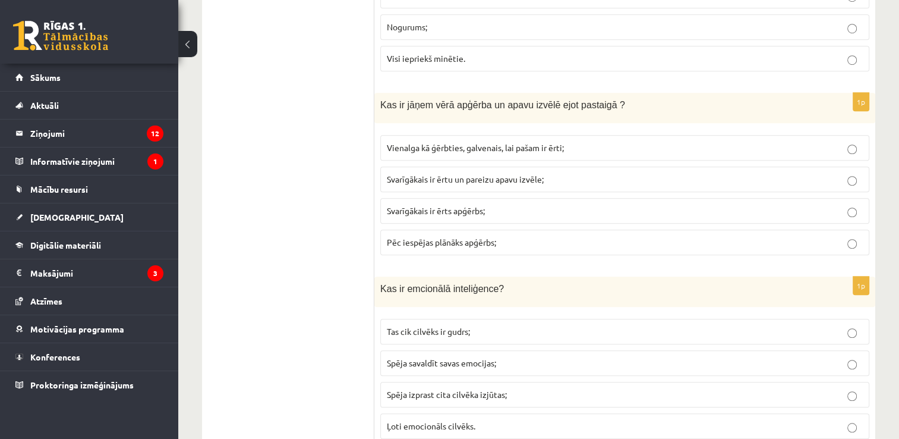
scroll to position [861, 0]
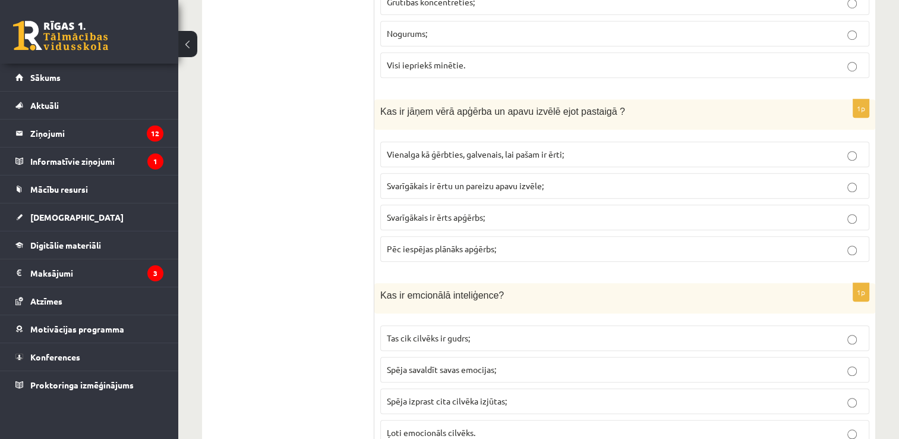
click at [471, 156] on label "Vienalga kā ģērbties, galvenais, lai pašam ir ērti;" at bounding box center [624, 154] width 489 height 26
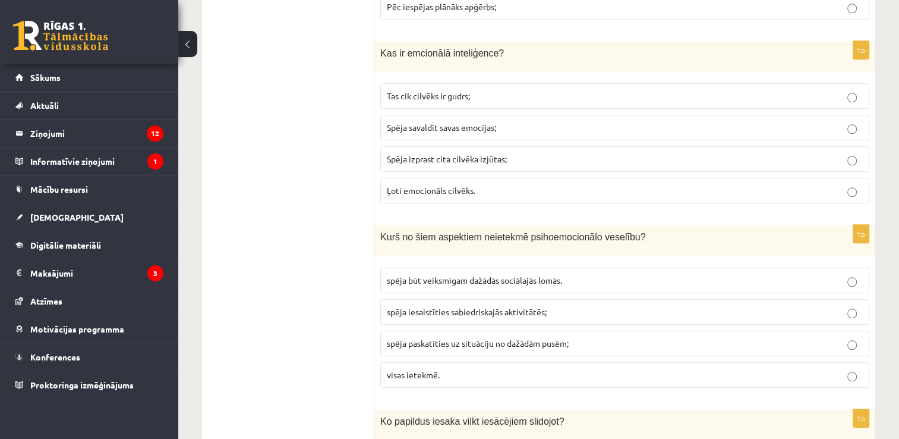
scroll to position [1123, 0]
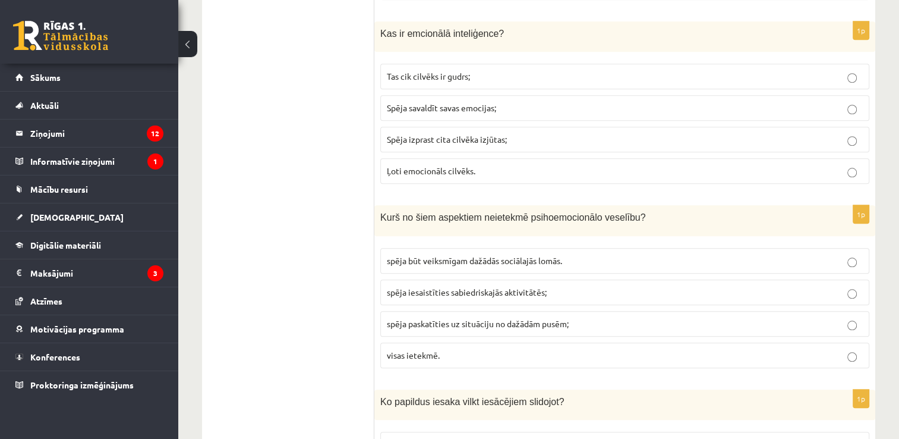
click at [430, 108] on p "Spēja savaldīt savas emocijas;" at bounding box center [625, 108] width 476 height 12
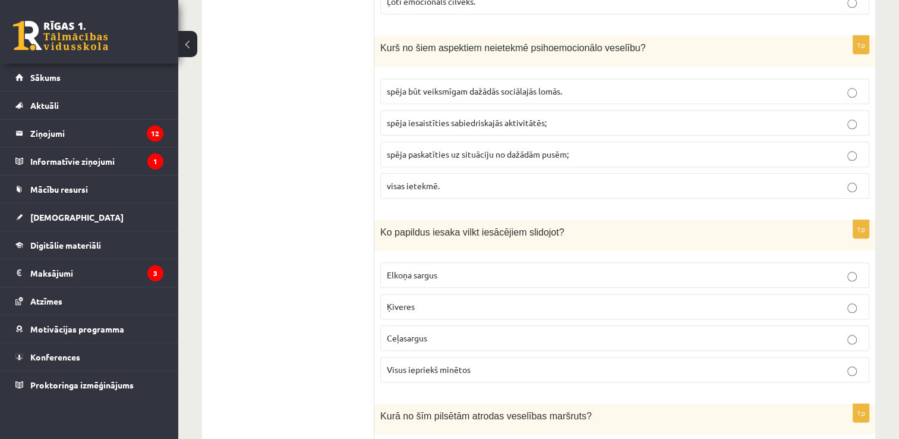
scroll to position [1312, 0]
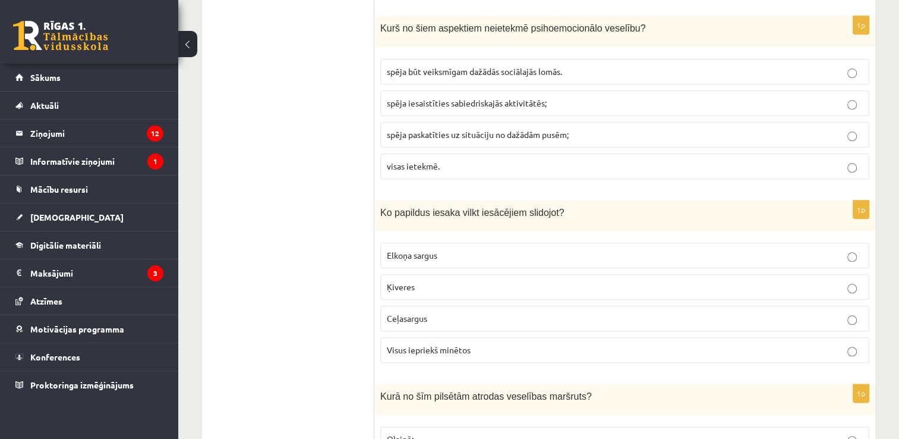
click at [577, 160] on p "visas ietekmē." at bounding box center [625, 166] width 476 height 12
click at [441, 346] on p "Visus iepriekš minētos" at bounding box center [625, 350] width 476 height 12
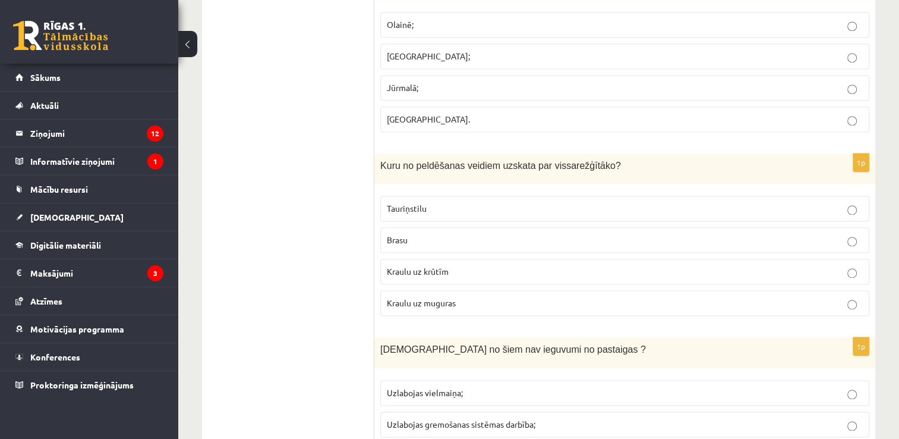
scroll to position [1680, 0]
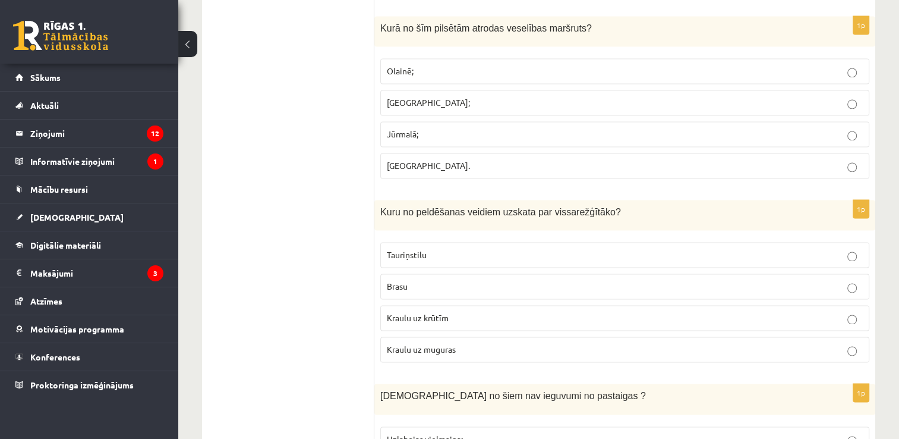
click at [410, 103] on label "Rīgā;" at bounding box center [624, 103] width 489 height 26
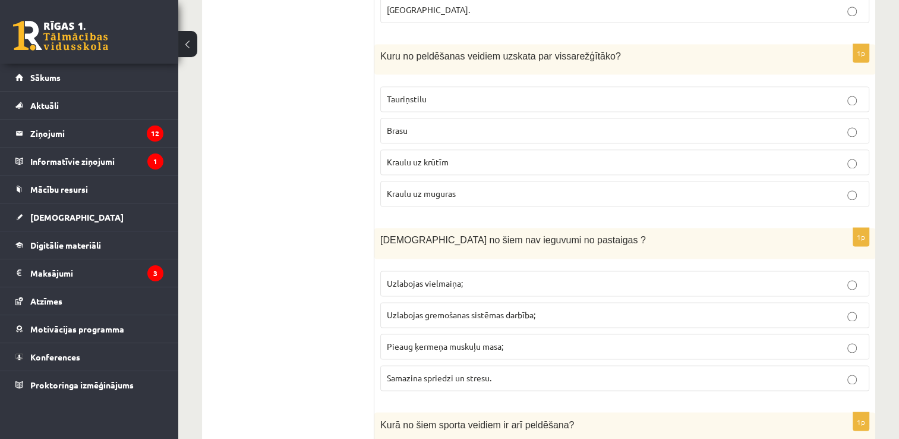
scroll to position [1842, 0]
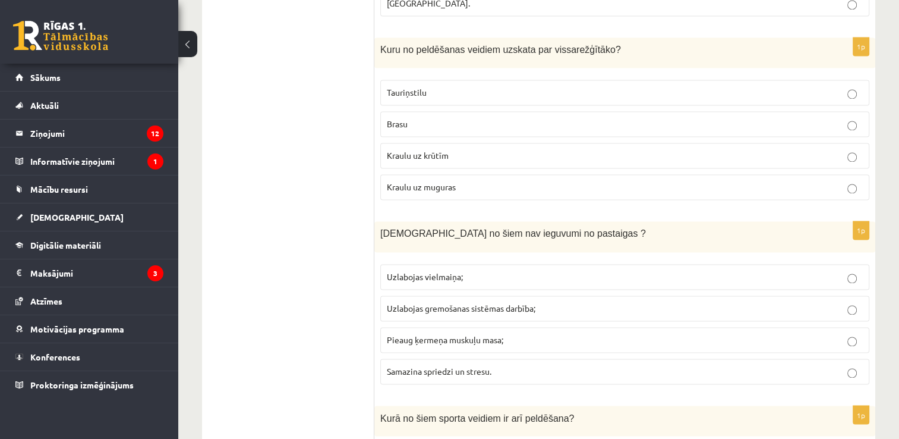
click at [439, 86] on p "Tauriņstilu" at bounding box center [625, 92] width 476 height 12
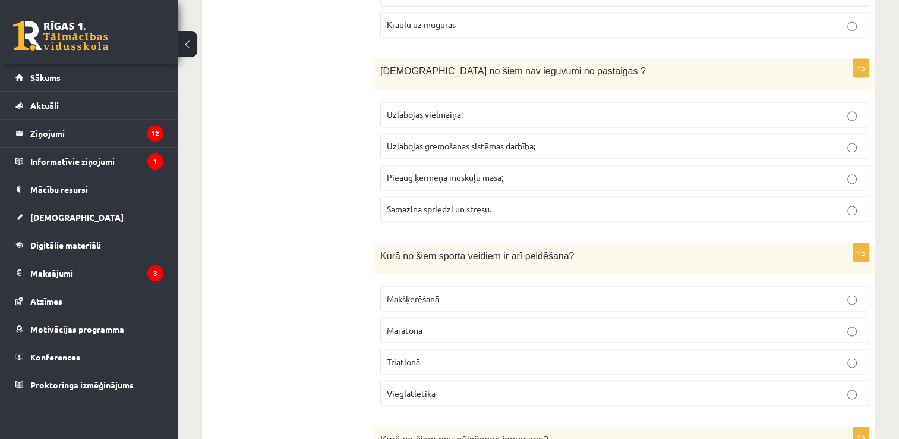
scroll to position [2024, 0]
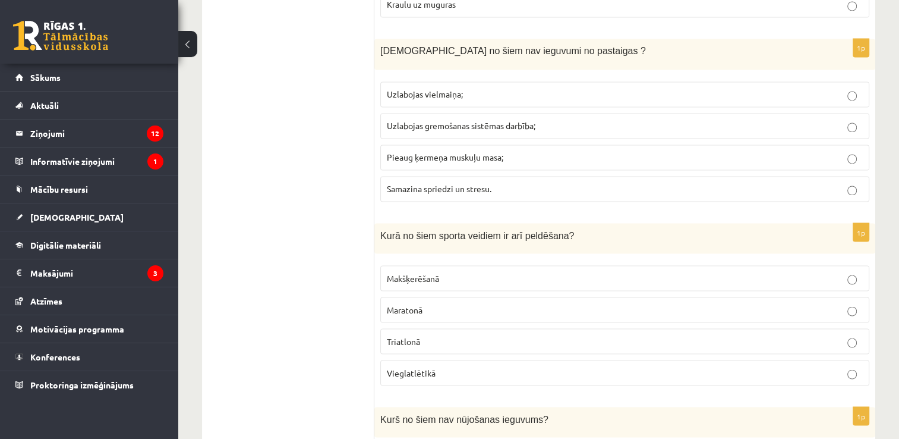
click at [426, 120] on span "Uzlabojas gremošanas sistēmas darbība;" at bounding box center [461, 125] width 149 height 11
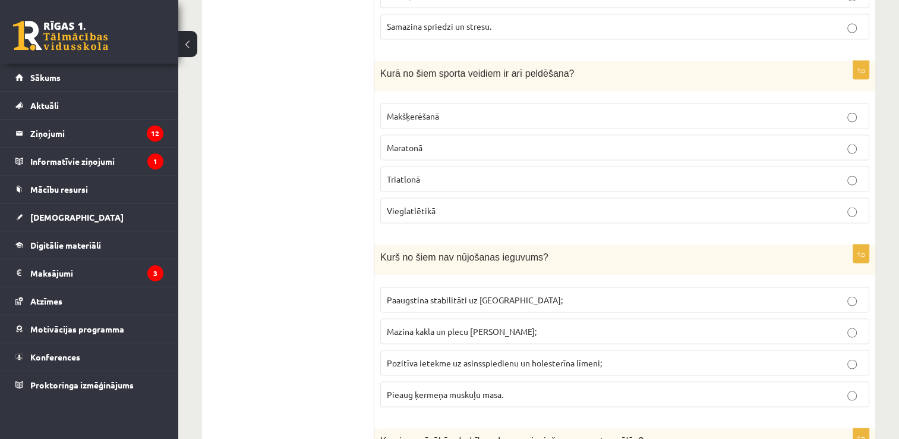
scroll to position [2206, 0]
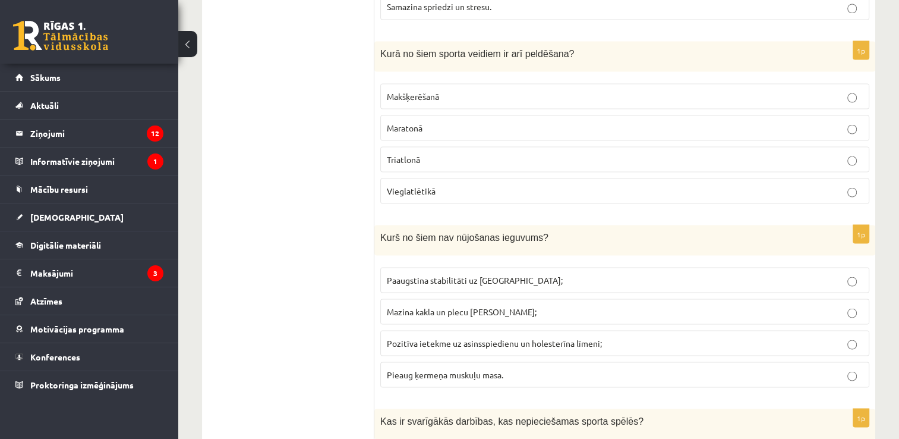
click at [447, 153] on p "Triatlonā" at bounding box center [625, 159] width 476 height 12
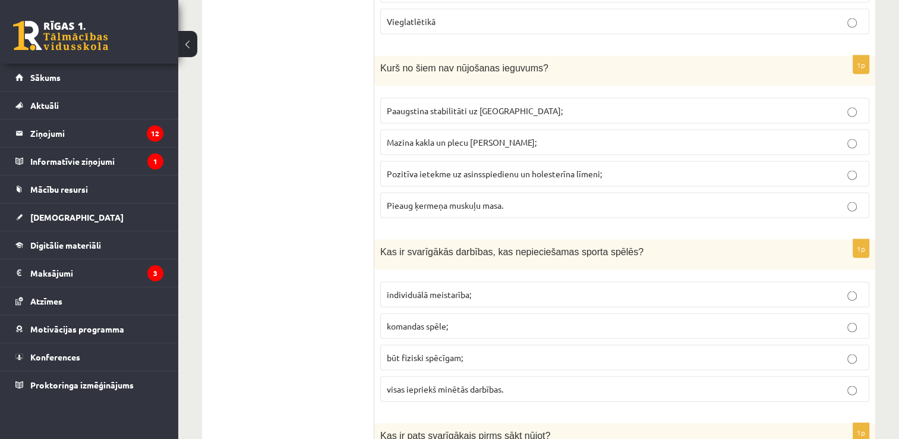
scroll to position [2395, 0]
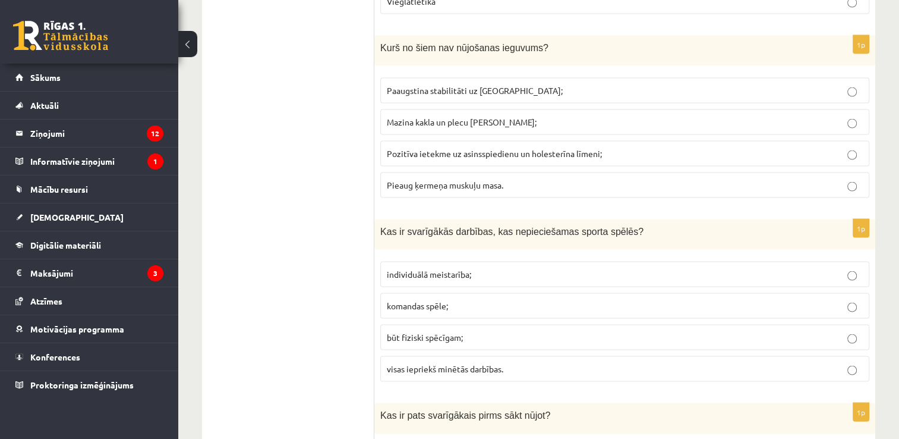
click at [445, 179] on span "Pieaug ķermeņa muskuļu masa." at bounding box center [445, 184] width 116 height 11
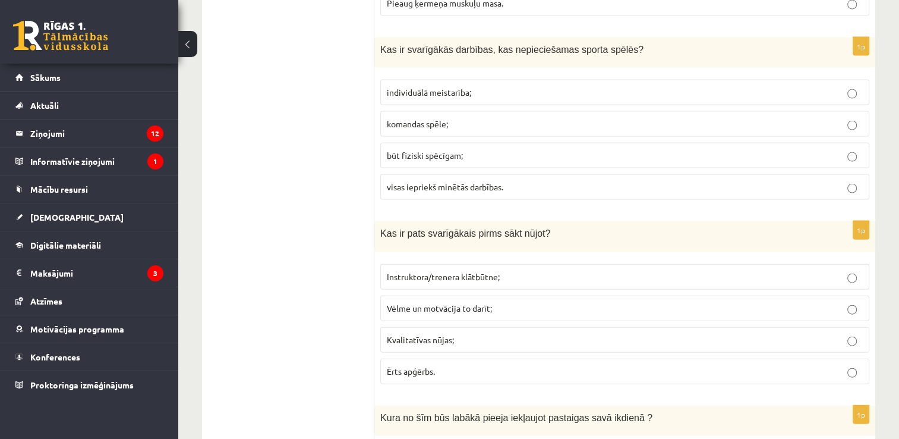
scroll to position [2591, 0]
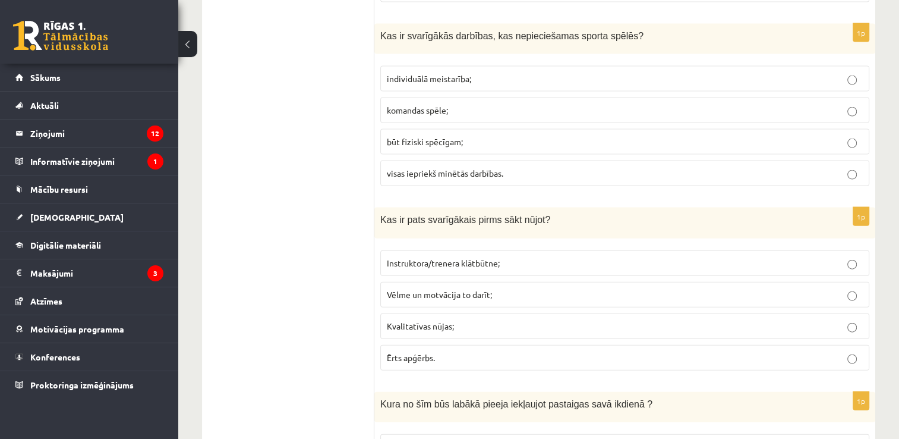
click at [468, 168] on span "visas iepriekš minētās darbības." at bounding box center [445, 173] width 116 height 11
click at [426, 352] on span "Ērts apģērbs." at bounding box center [411, 357] width 48 height 11
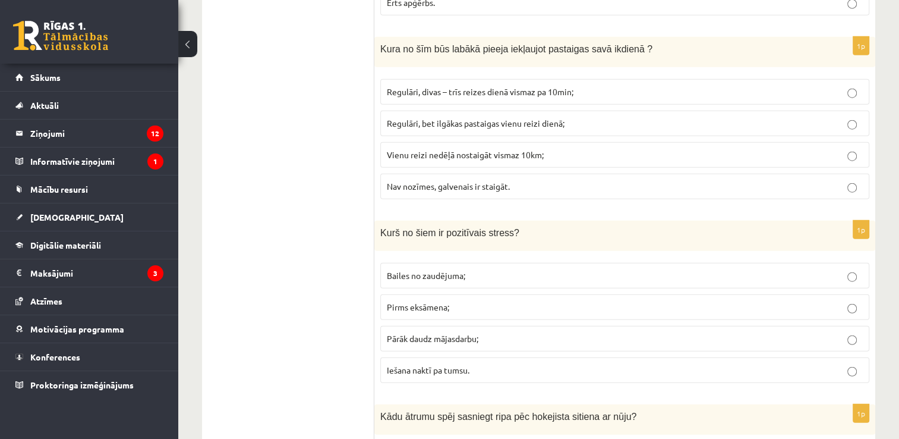
scroll to position [2919, 0]
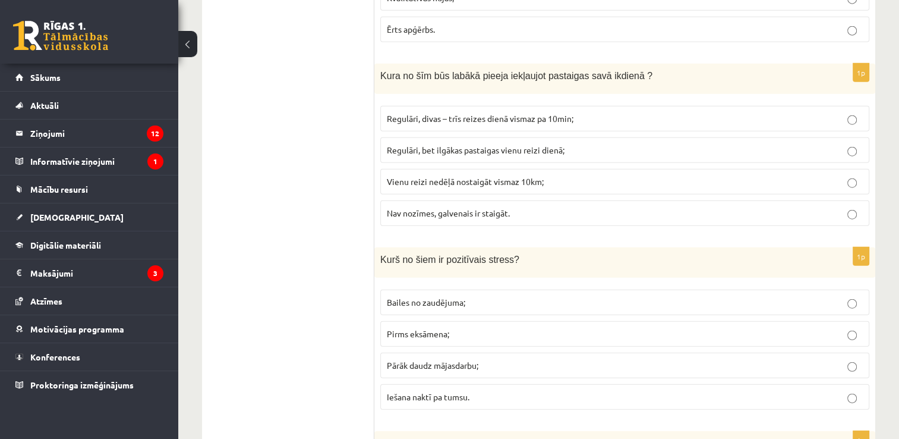
click at [586, 112] on p "Regulāri, divas – trīs reizes dienā vismaz pa 10min;" at bounding box center [625, 118] width 476 height 12
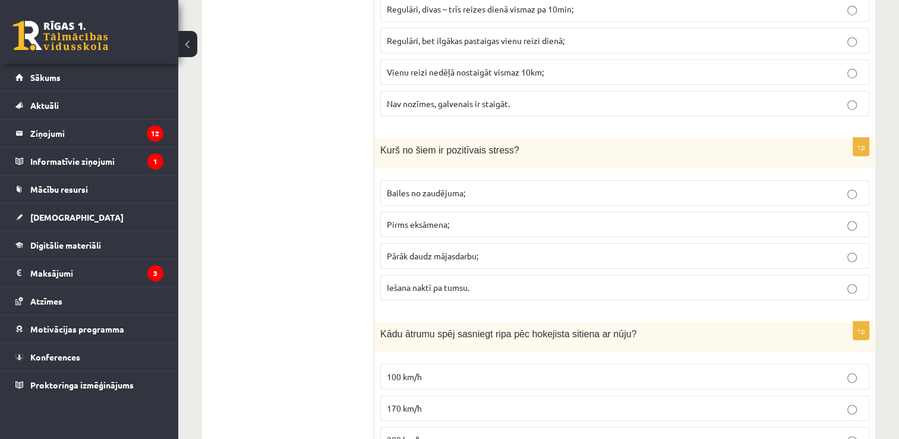
scroll to position [3041, 0]
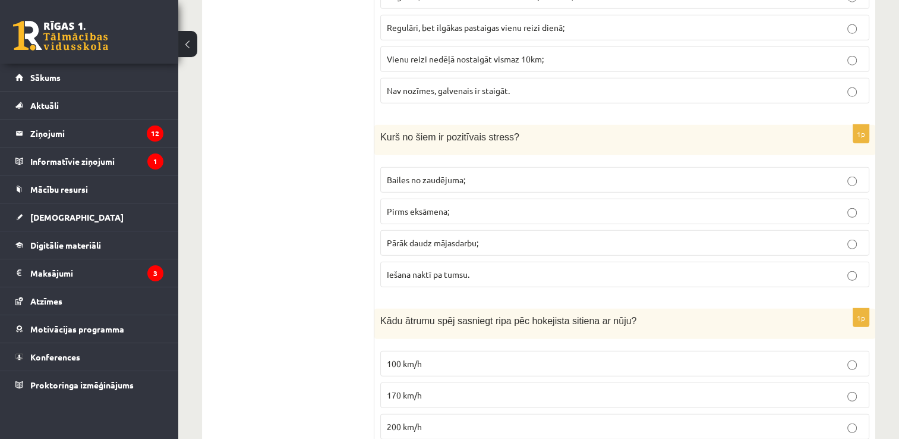
click at [507, 205] on p "Pirms eksāmena;" at bounding box center [625, 211] width 476 height 12
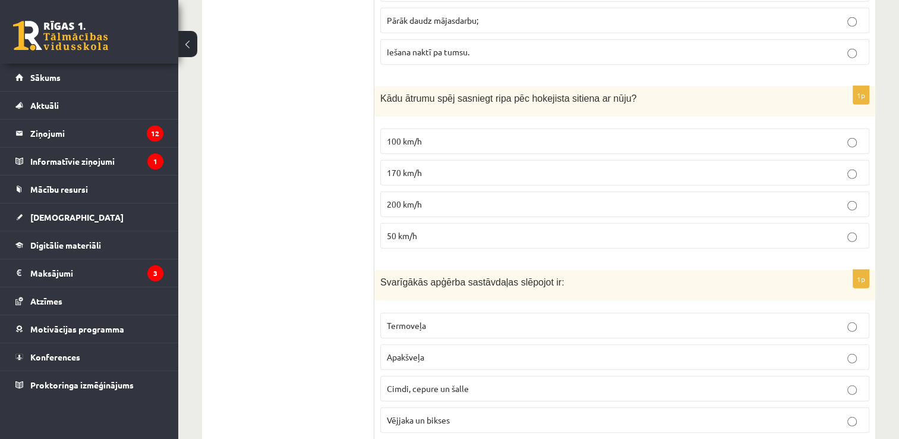
scroll to position [3276, 0]
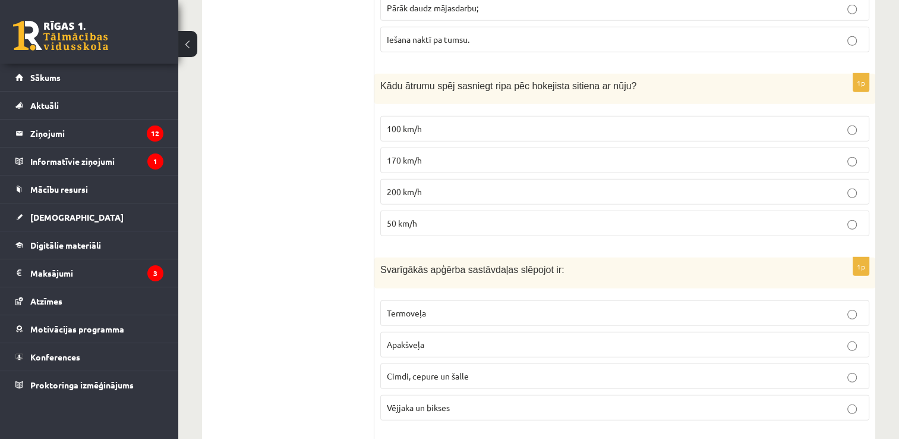
click at [442, 217] on p "50 km/h" at bounding box center [625, 223] width 476 height 12
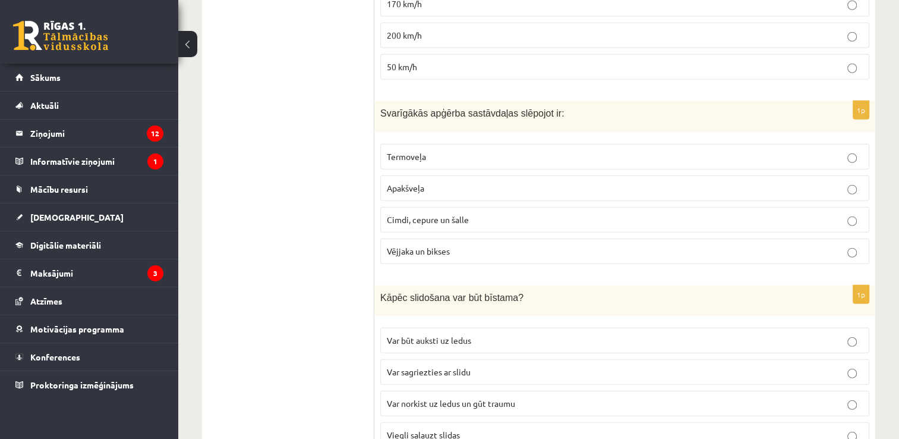
scroll to position [3439, 0]
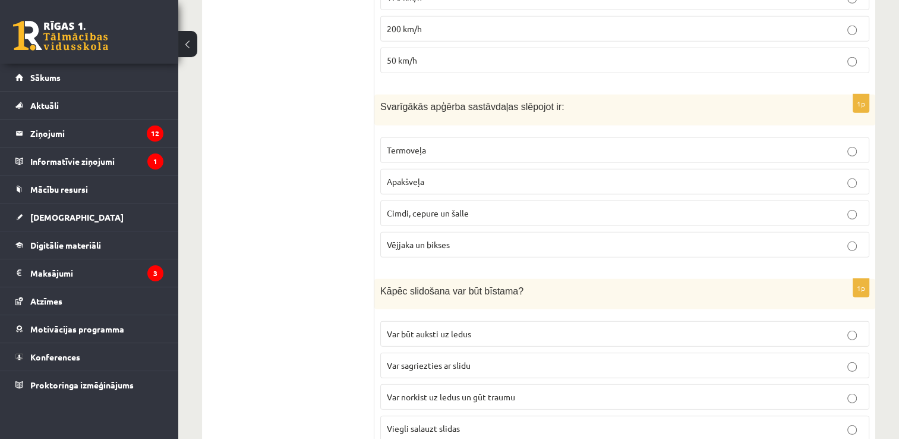
click at [506, 207] on p "Cimdi, cepure un šalle" at bounding box center [625, 213] width 476 height 12
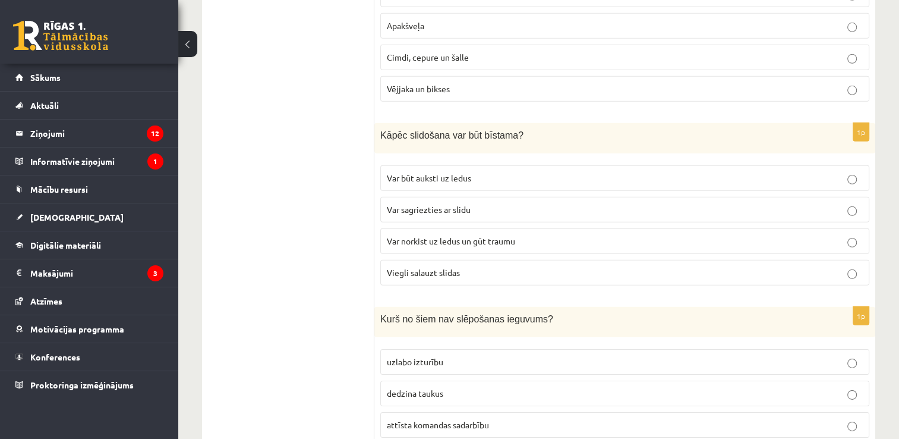
scroll to position [3601, 0]
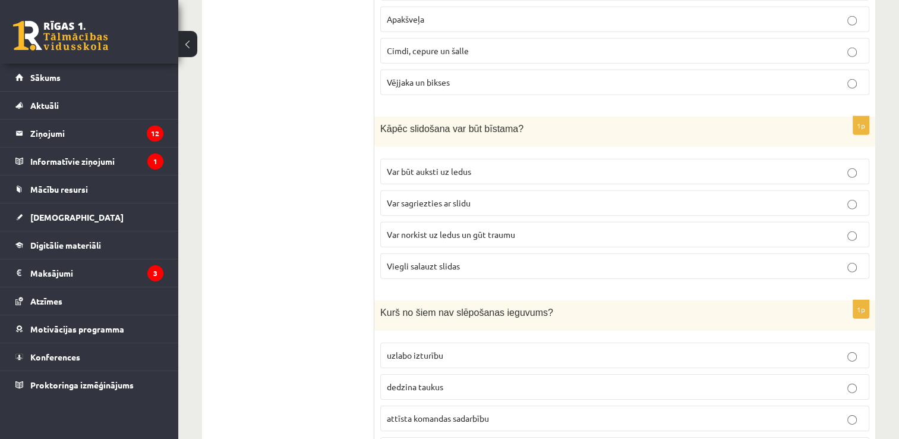
click at [528, 228] on p "Var norkist uz ledus un gūt traumu" at bounding box center [625, 234] width 476 height 12
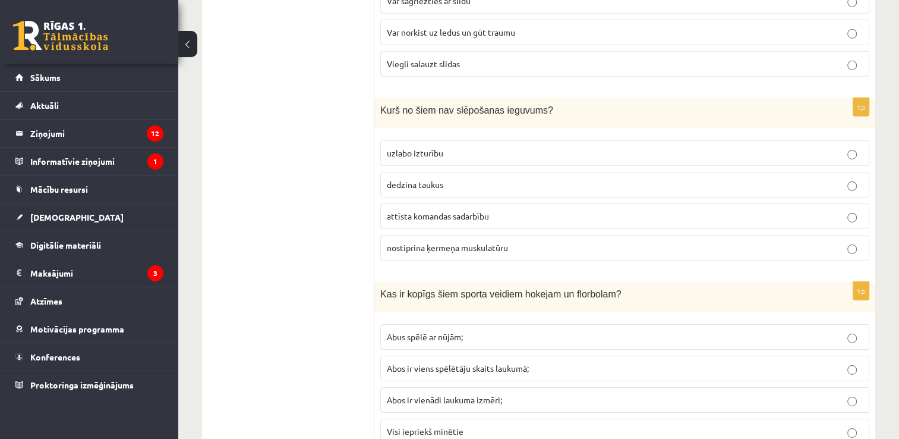
scroll to position [3810, 0]
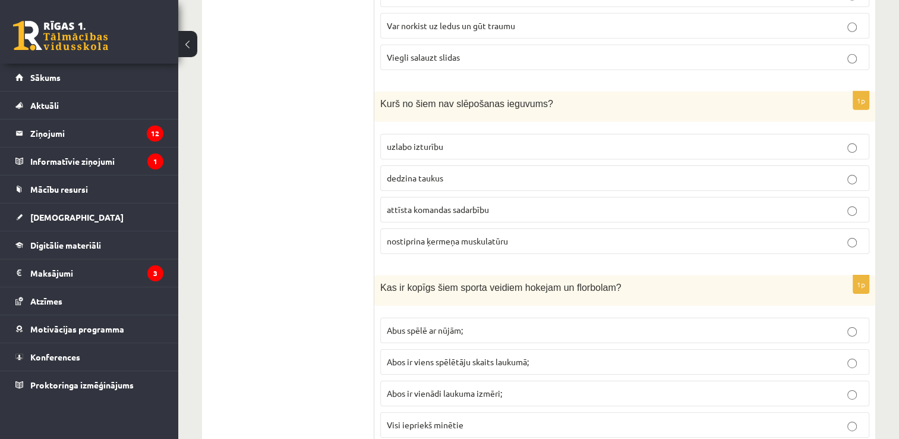
click at [498, 134] on label "uzlabo izturību" at bounding box center [624, 147] width 489 height 26
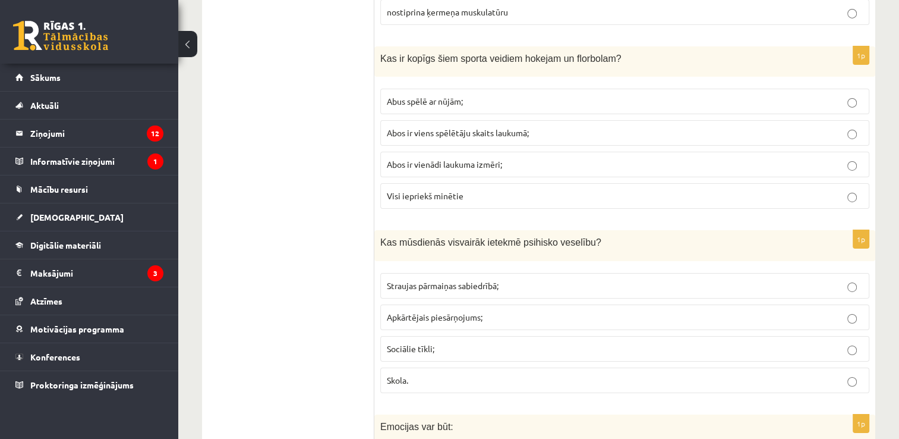
scroll to position [4045, 0]
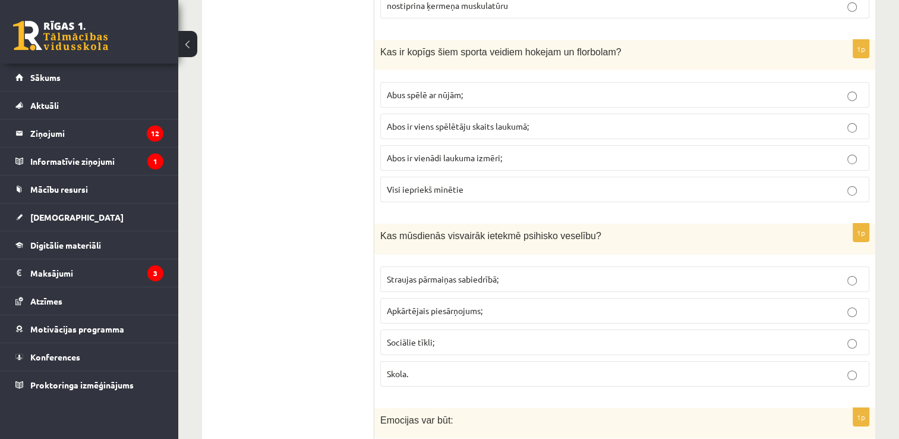
click at [459, 89] on span "Abus spēlē ar nūjām;" at bounding box center [425, 94] width 76 height 11
click at [420, 114] on label "Abos ir viens spēlētāju skaits laukumā;" at bounding box center [624, 127] width 489 height 26
click at [506, 183] on p "Visi iepriekš minētie" at bounding box center [625, 189] width 476 height 12
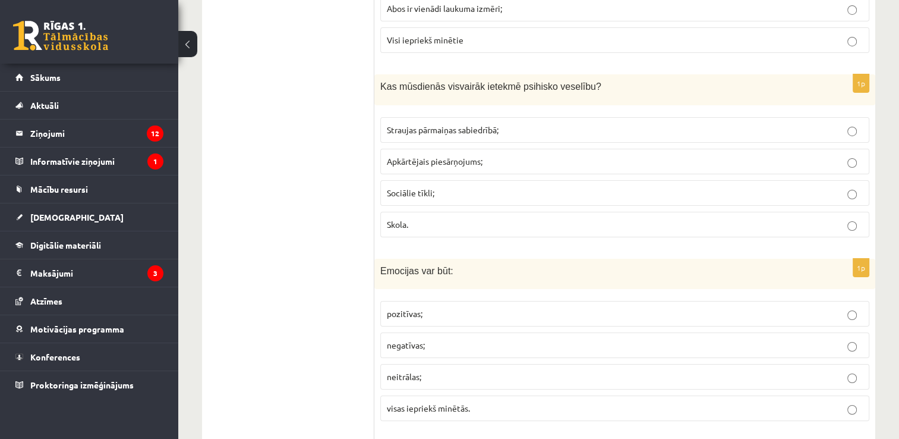
scroll to position [4207, 0]
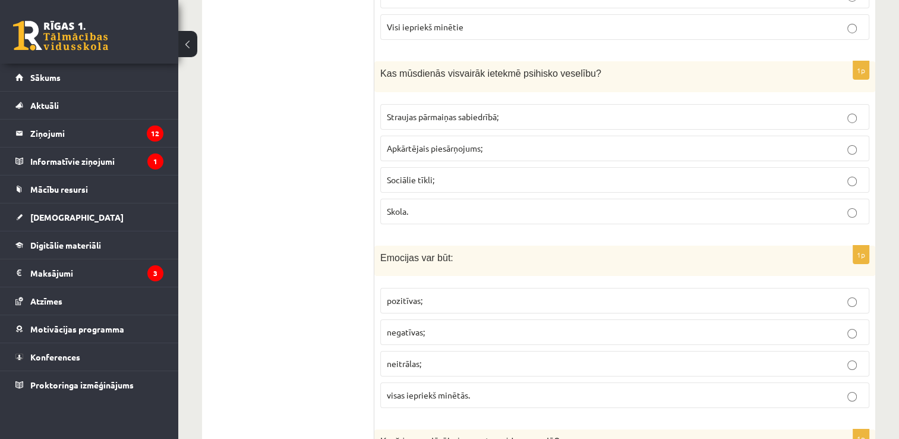
click at [511, 111] on p "Straujas pārmaiņas sabiedrībā;" at bounding box center [625, 117] width 476 height 12
click at [538, 174] on p "Sociālie tīkli;" at bounding box center [625, 180] width 476 height 12
click at [530, 205] on p "Skola." at bounding box center [625, 211] width 476 height 12
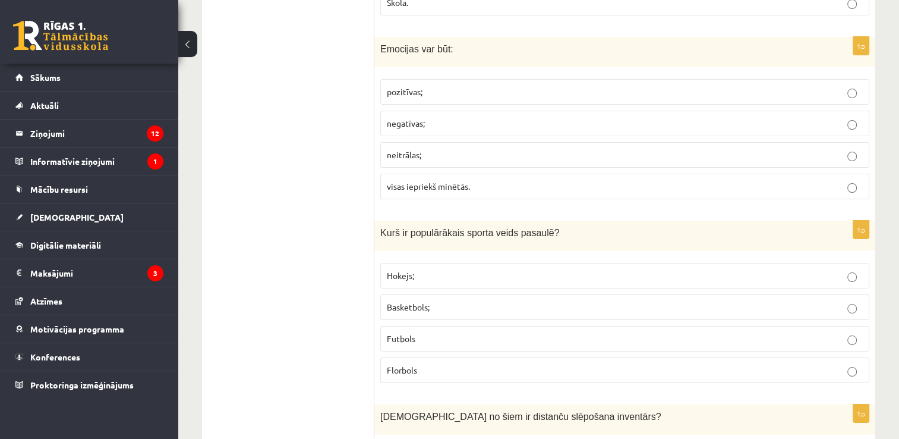
scroll to position [4423, 0]
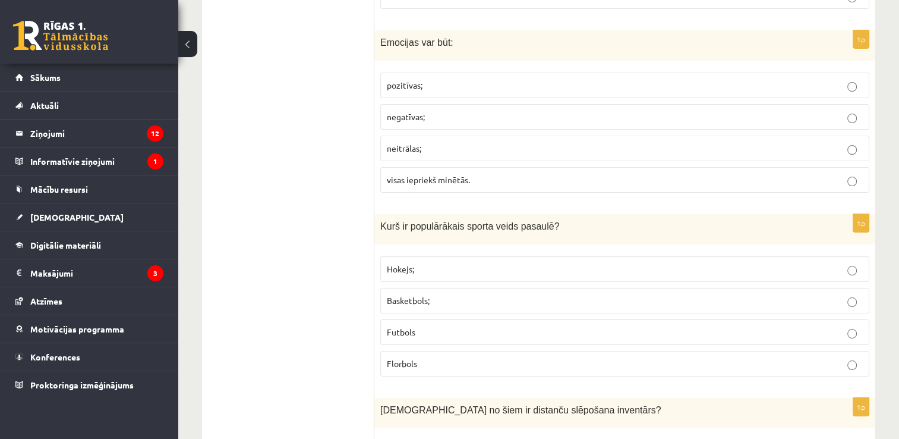
click at [421, 167] on label "visas iepriekš minētās." at bounding box center [624, 180] width 489 height 26
click at [442, 263] on p "Hokejs;" at bounding box center [625, 269] width 476 height 12
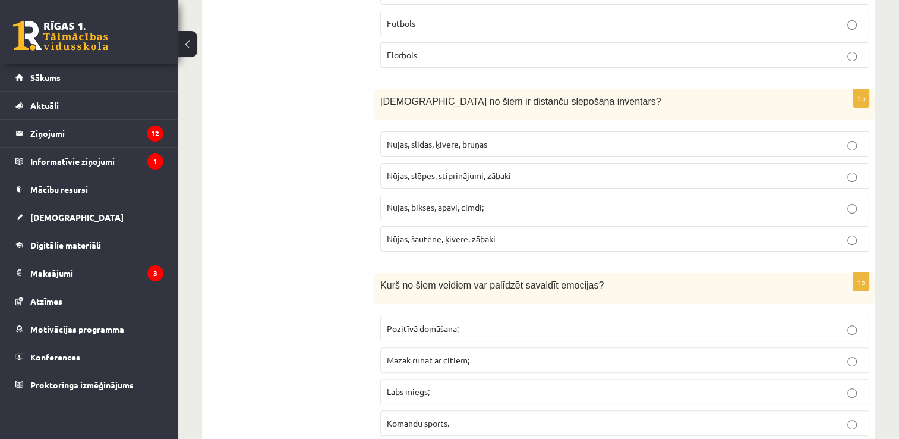
scroll to position [4738, 0]
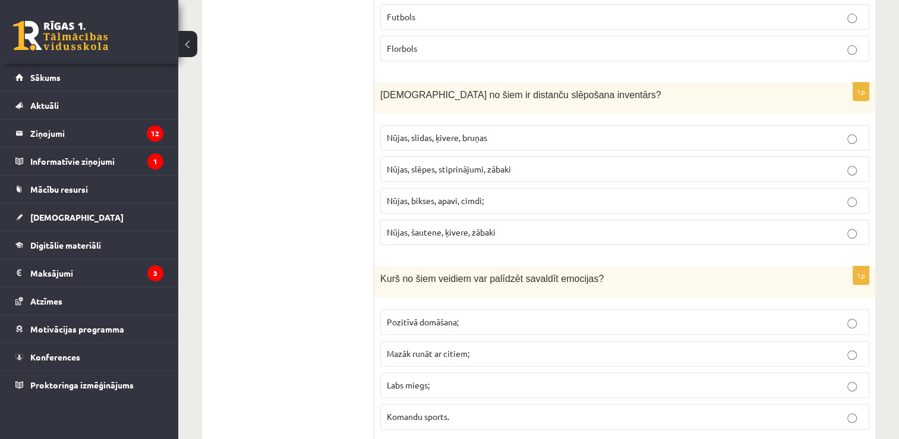
click at [509, 131] on p "Nūjas, slidas, ķivere, bruņas" at bounding box center [625, 137] width 476 height 12
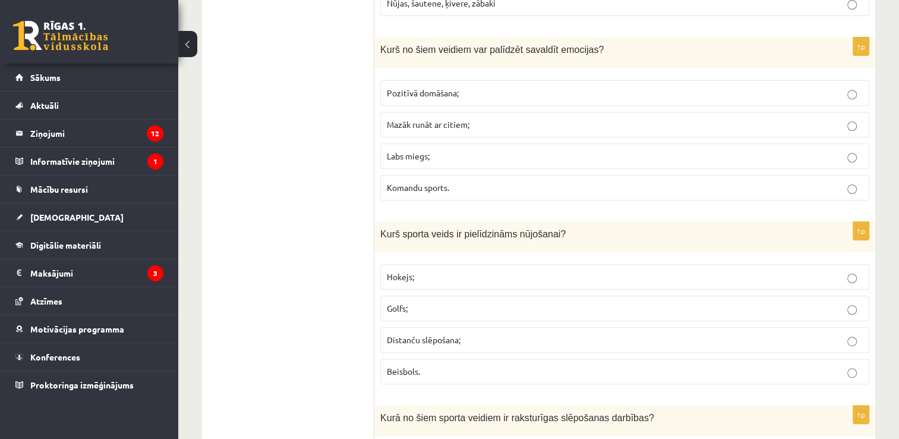
scroll to position [4973, 0]
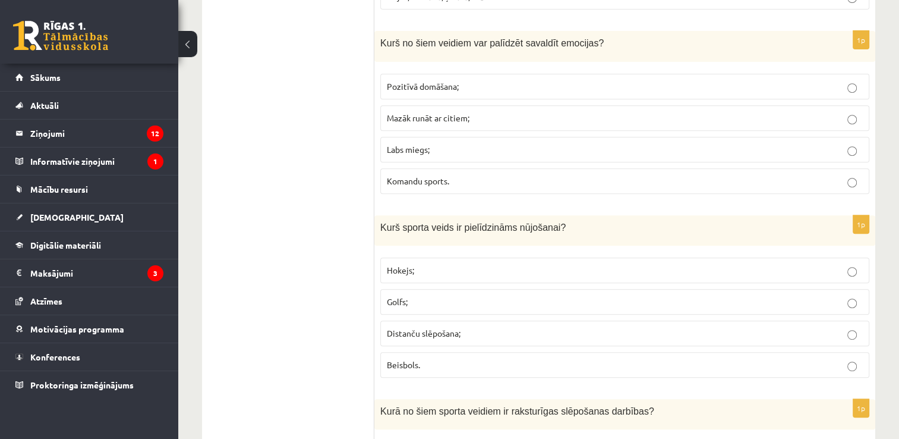
click at [439, 143] on p "Labs miegs;" at bounding box center [625, 149] width 476 height 12
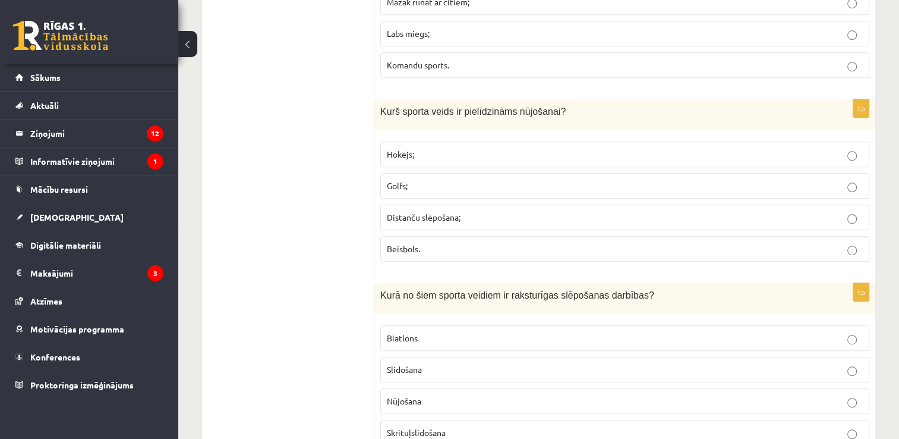
scroll to position [5102, 0]
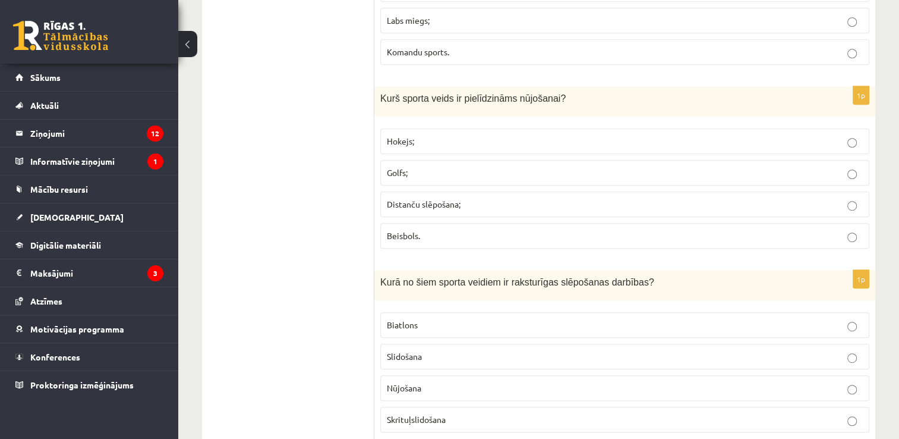
click at [430, 199] on span "Distanču slēpošana;" at bounding box center [424, 204] width 74 height 11
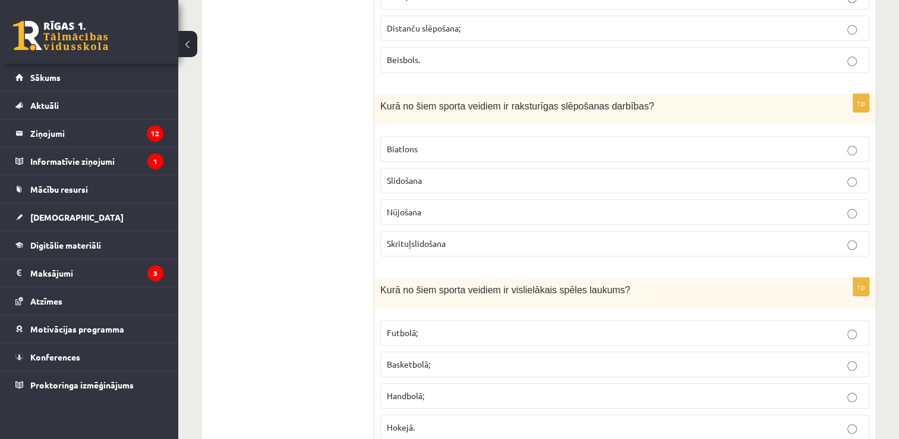
scroll to position [5291, 0]
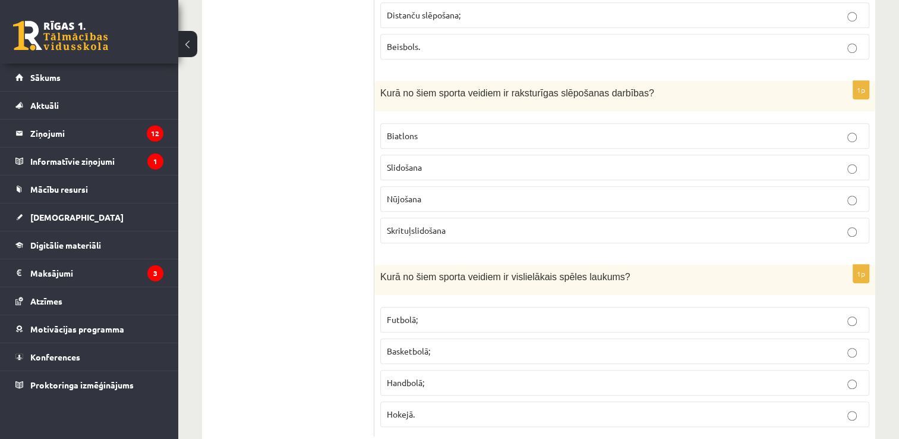
click at [420, 193] on p "Nūjošana" at bounding box center [625, 199] width 476 height 12
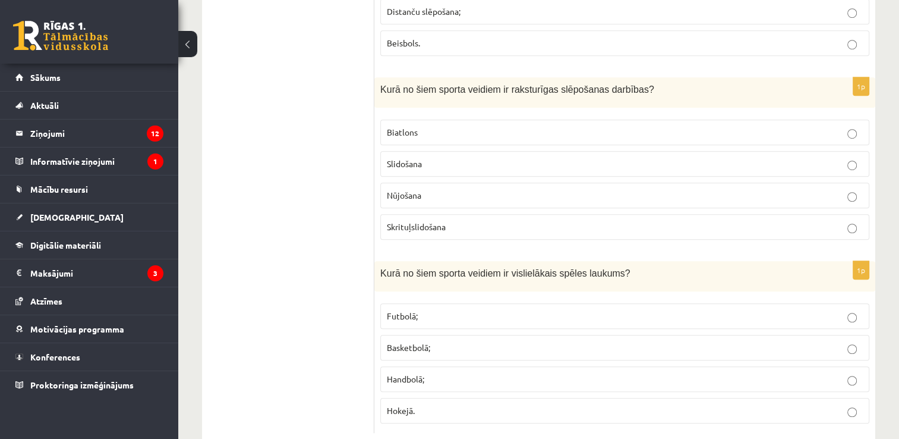
click at [424, 404] on p "Hokejā." at bounding box center [625, 410] width 476 height 12
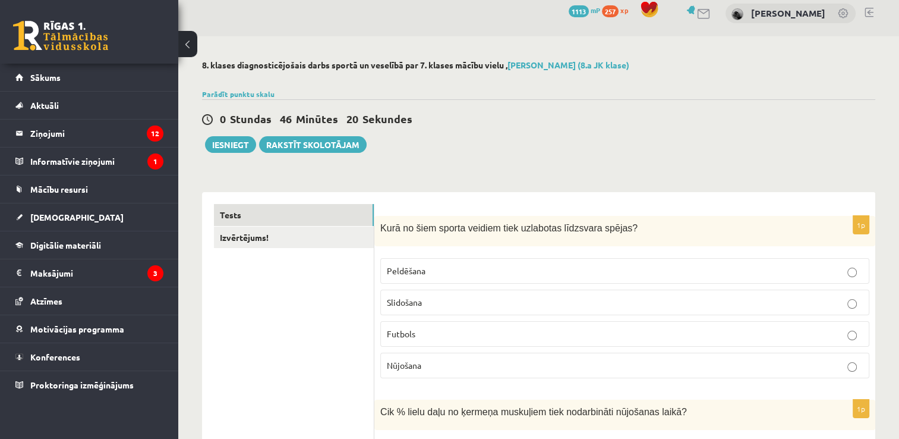
scroll to position [0, 0]
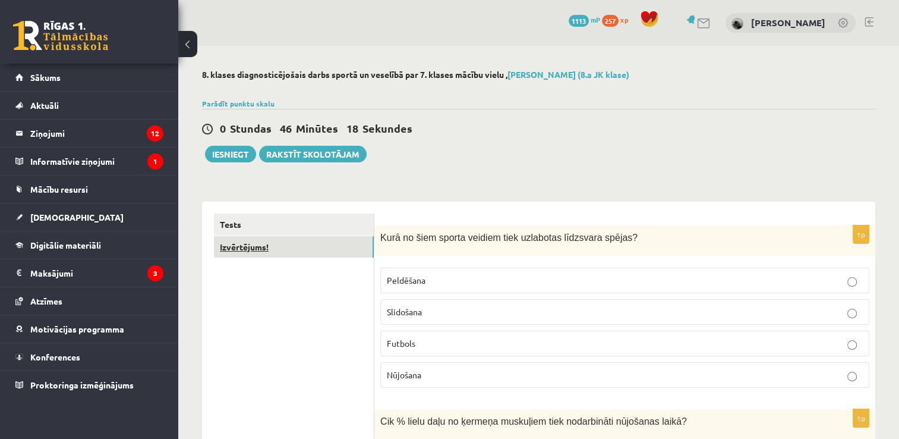
click at [299, 245] on link "Izvērtējums!" at bounding box center [294, 247] width 160 height 22
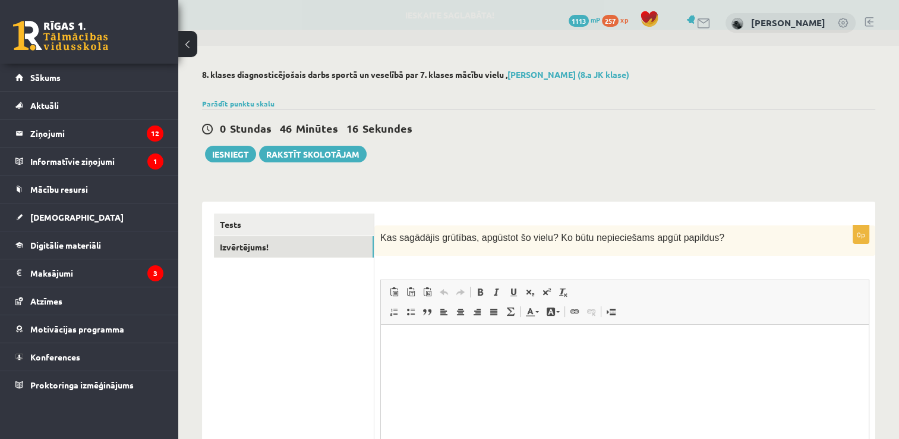
click at [409, 270] on div "0p Kas sagādājis grūtības, apgūstot šo vielu? Ko būtu nepieciešams apgūt papild…" at bounding box center [624, 375] width 501 height 301
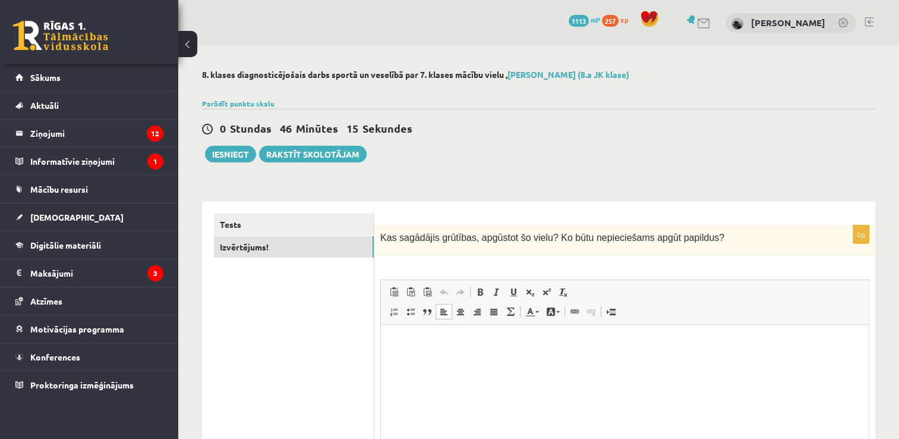
click at [417, 348] on p "Bagātinātā teksta redaktors, wiswyg-editor-user-answer-47433752184340" at bounding box center [625, 342] width 464 height 12
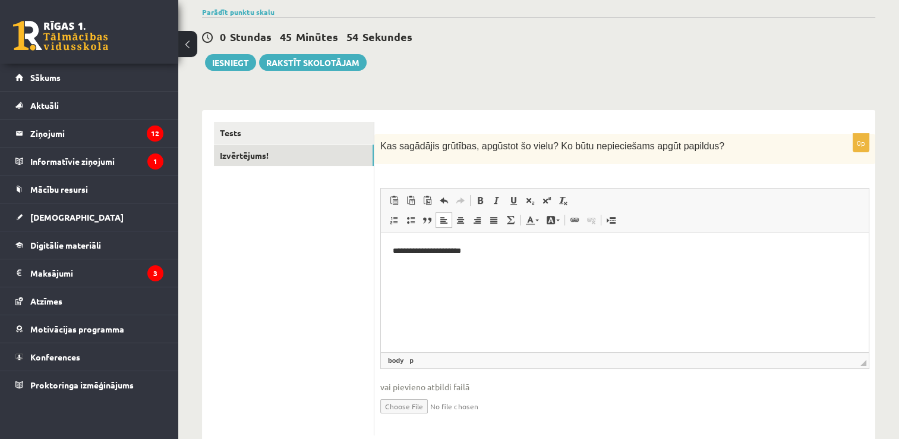
scroll to position [123, 0]
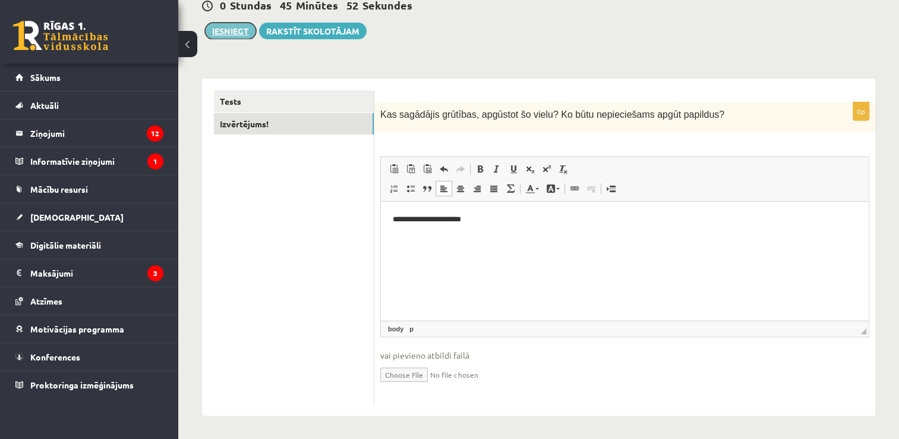
click at [235, 27] on button "Iesniegt" at bounding box center [230, 31] width 51 height 17
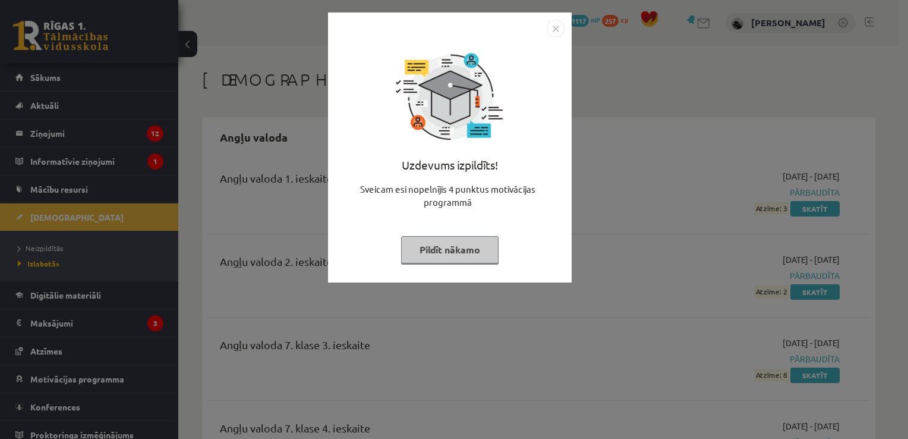
click at [425, 241] on button "Pildīt nākamo" at bounding box center [449, 249] width 97 height 27
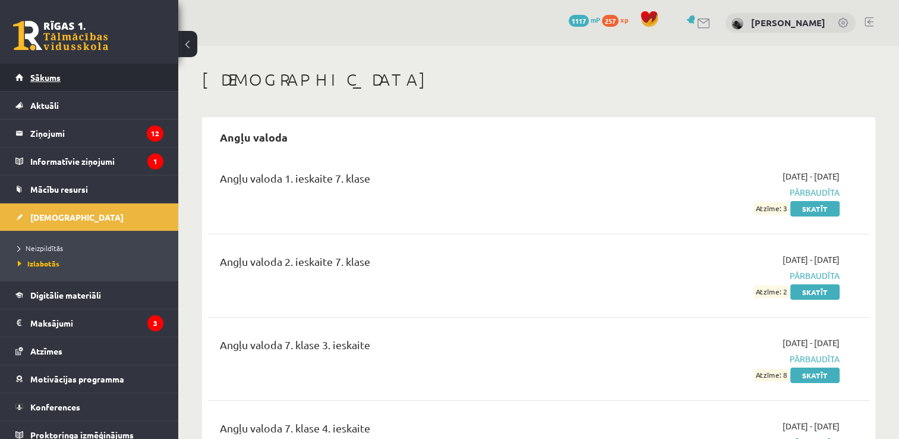
click at [107, 77] on link "Sākums" at bounding box center [89, 77] width 148 height 27
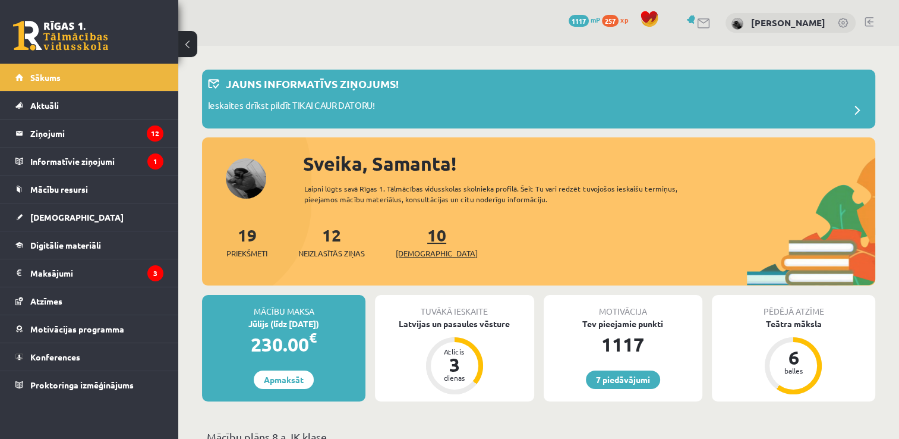
click at [416, 227] on link "10 Ieskaites" at bounding box center [437, 241] width 82 height 35
